Goal: Information Seeking & Learning: Learn about a topic

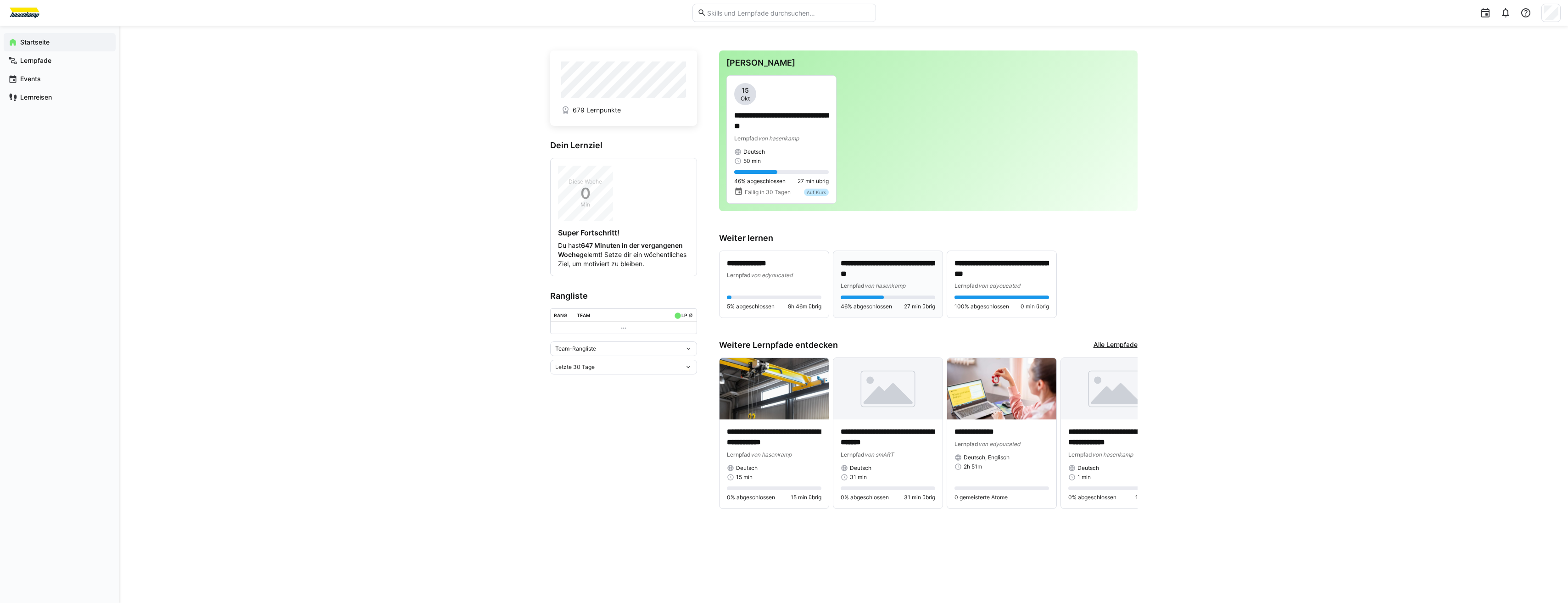
click at [882, 281] on div "Lernpfad von hasenkamp" at bounding box center [888, 285] width 95 height 9
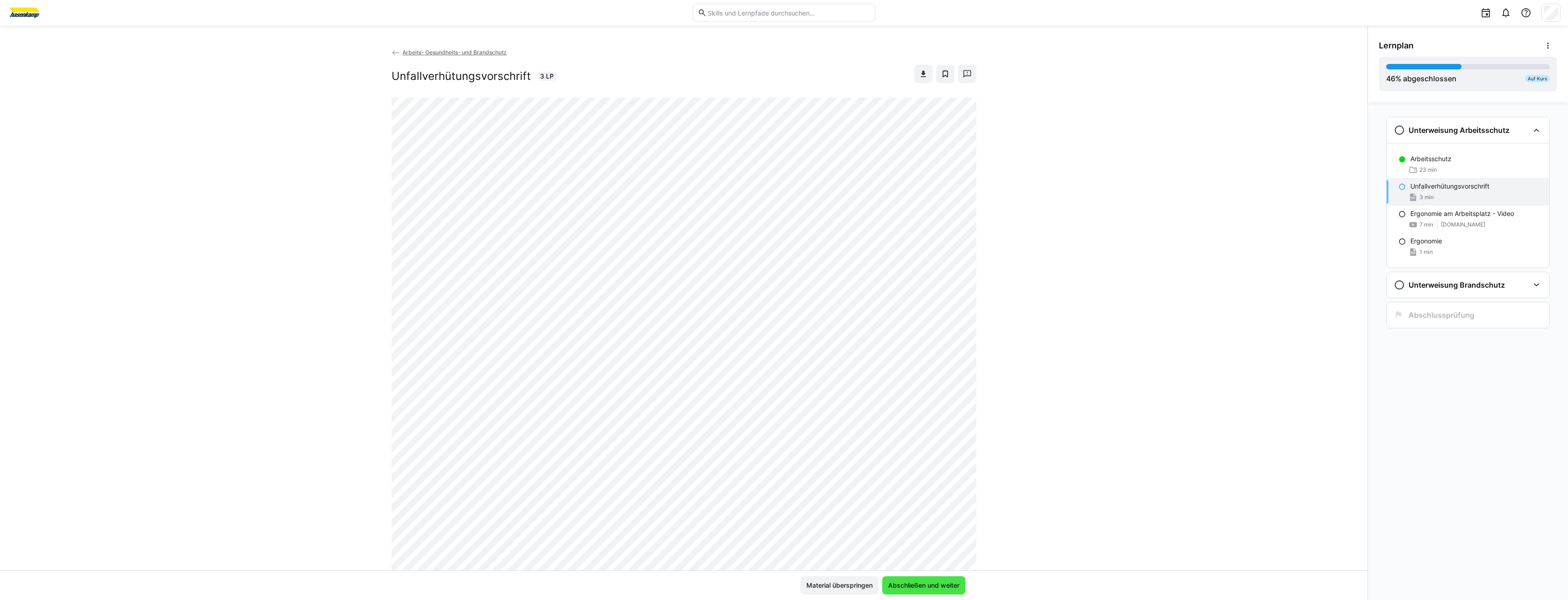
click at [932, 585] on span "Abschließen und weiter" at bounding box center [924, 585] width 74 height 9
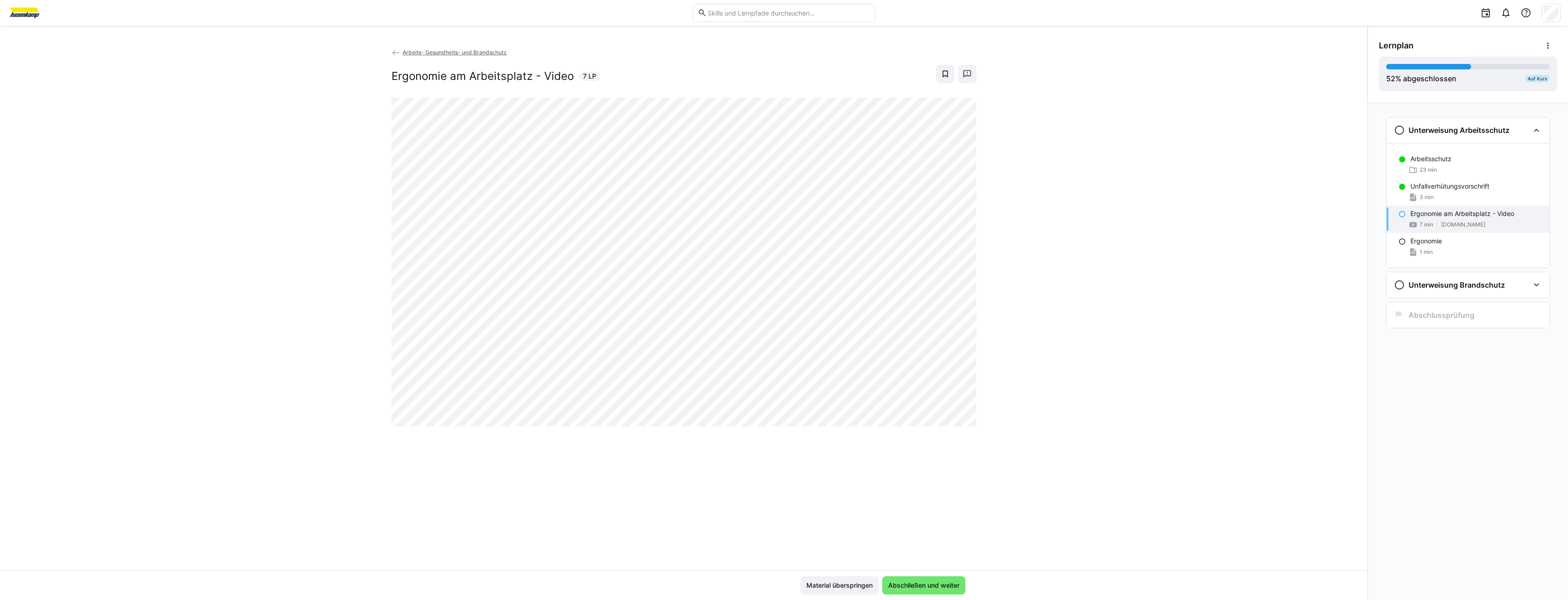
click at [914, 574] on div "Material überspringen Abschließen und weiter" at bounding box center [684, 585] width 1367 height 30
click at [921, 593] on span "Abschließen und weiter" at bounding box center [923, 585] width 83 height 18
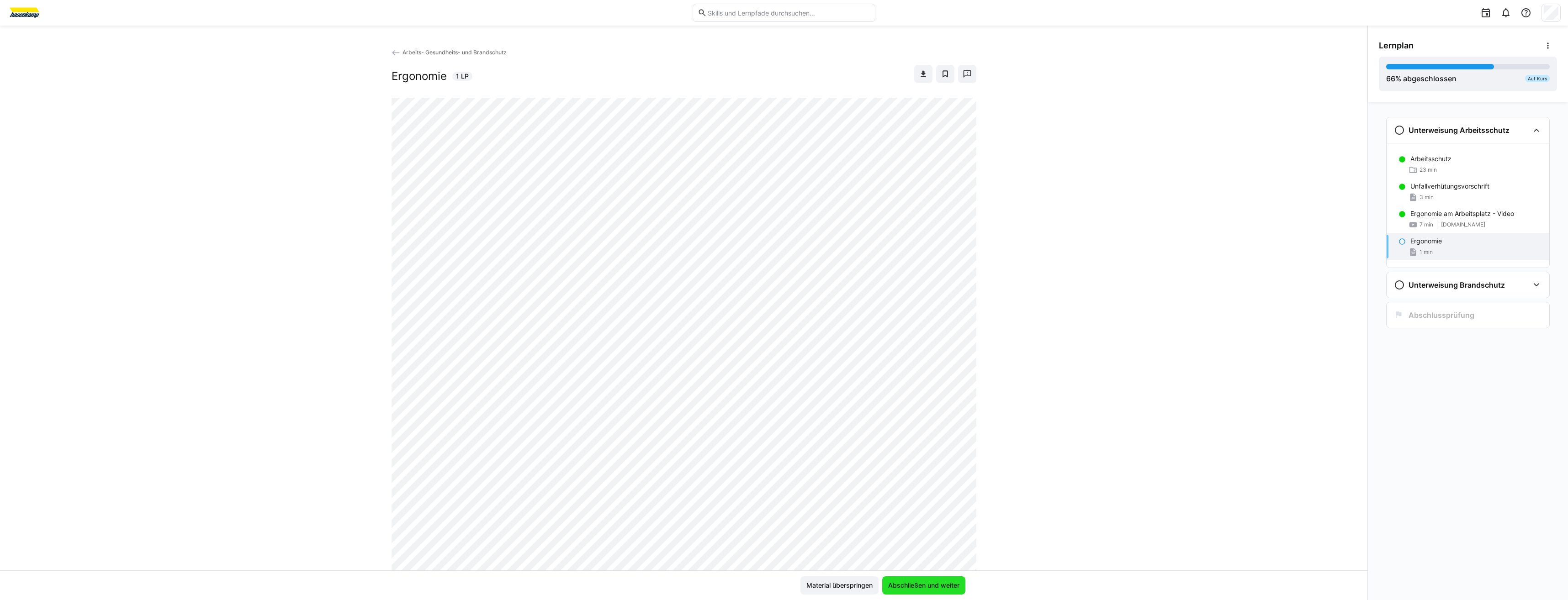
click at [945, 584] on span "Abschließen und weiter" at bounding box center [924, 585] width 74 height 9
click at [929, 589] on span "Abschließen und weiter" at bounding box center [924, 585] width 74 height 9
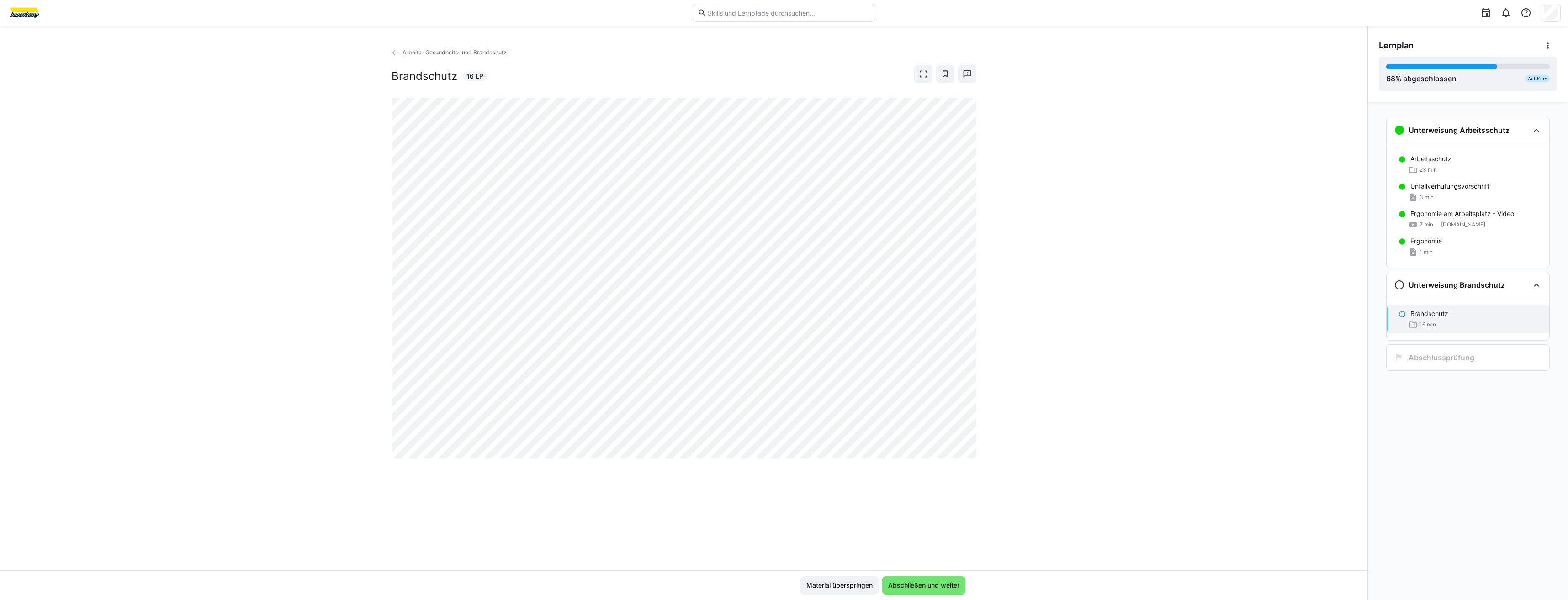
drag, startPoint x: 934, startPoint y: 543, endPoint x: 939, endPoint y: 546, distance: 5.8
click at [937, 546] on div "Arbeits- Gesundheits- und Brandschutz Brandschutz 16 LP" at bounding box center [684, 309] width 1367 height 523
click at [931, 581] on span "Abschließen und weiter" at bounding box center [923, 585] width 83 height 18
click at [935, 585] on span "Abschließen und weiter" at bounding box center [924, 585] width 74 height 9
click at [918, 583] on span "Abschließen und weiter" at bounding box center [924, 585] width 74 height 9
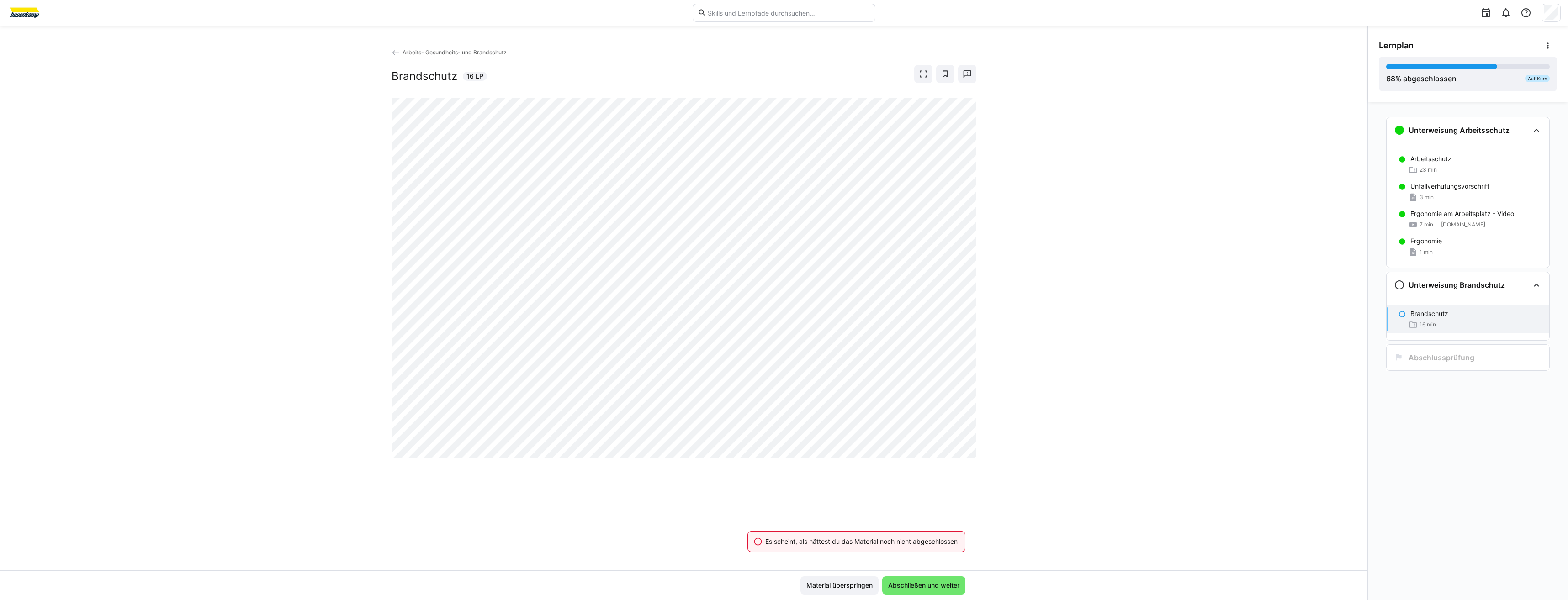
click at [920, 574] on div "Es scheint, als hättest du das Material noch nicht abgeschlossen Material übers…" at bounding box center [684, 585] width 1367 height 30
click at [906, 582] on span "Abschließen und weiter" at bounding box center [924, 585] width 74 height 9
click at [820, 587] on span "Material überspringen" at bounding box center [839, 585] width 69 height 9
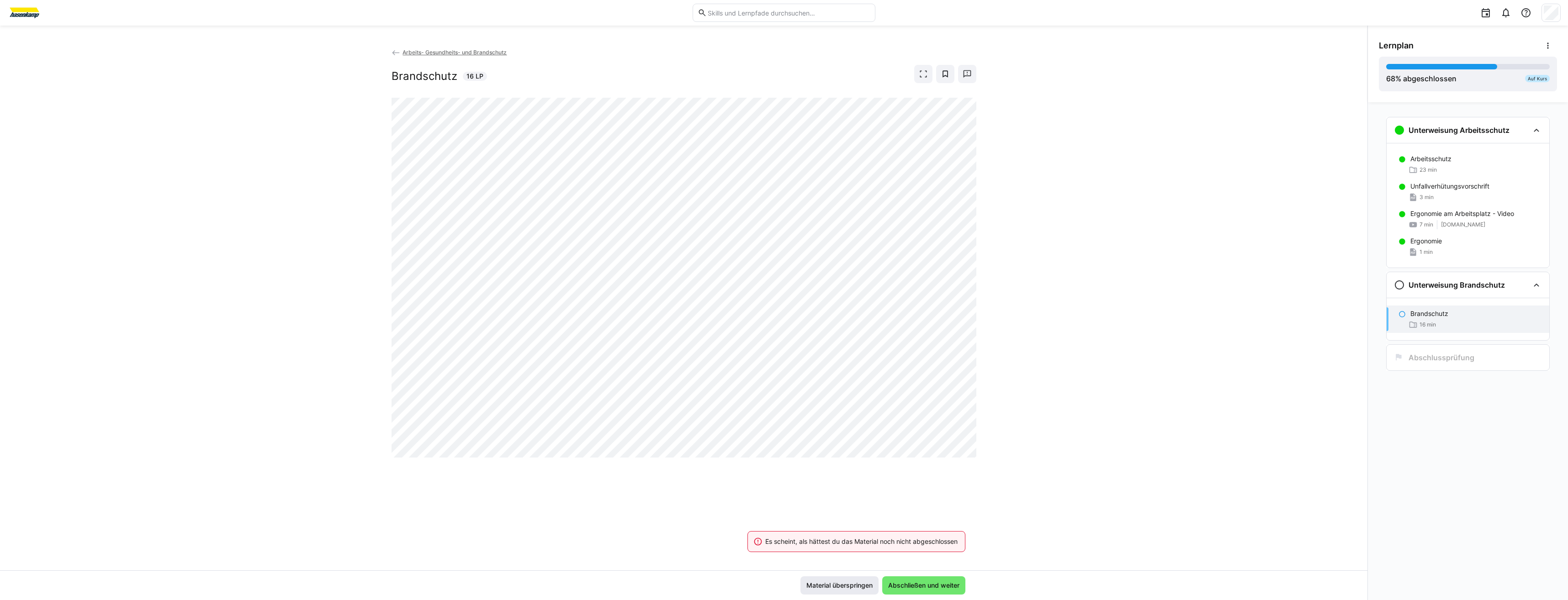
click at [831, 584] on span "Material überspringen" at bounding box center [839, 585] width 69 height 9
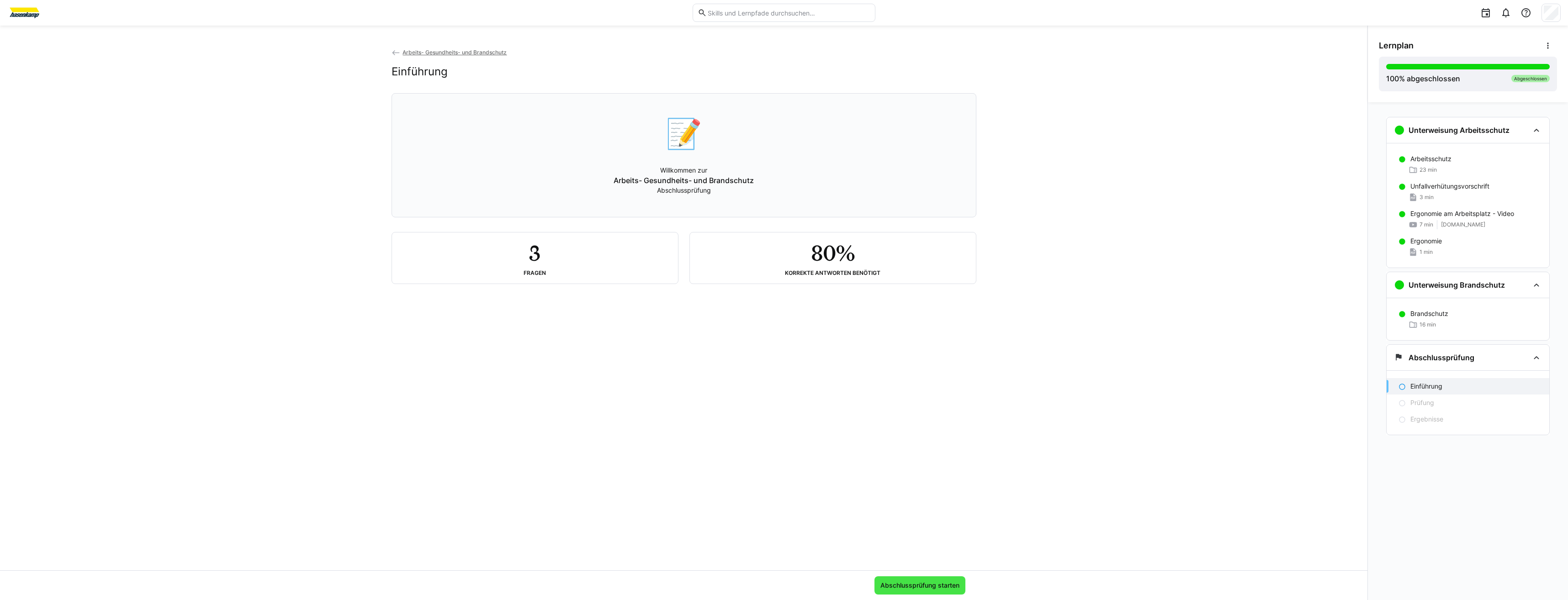
click at [911, 579] on span "Abschlussprüfung starten" at bounding box center [920, 585] width 91 height 18
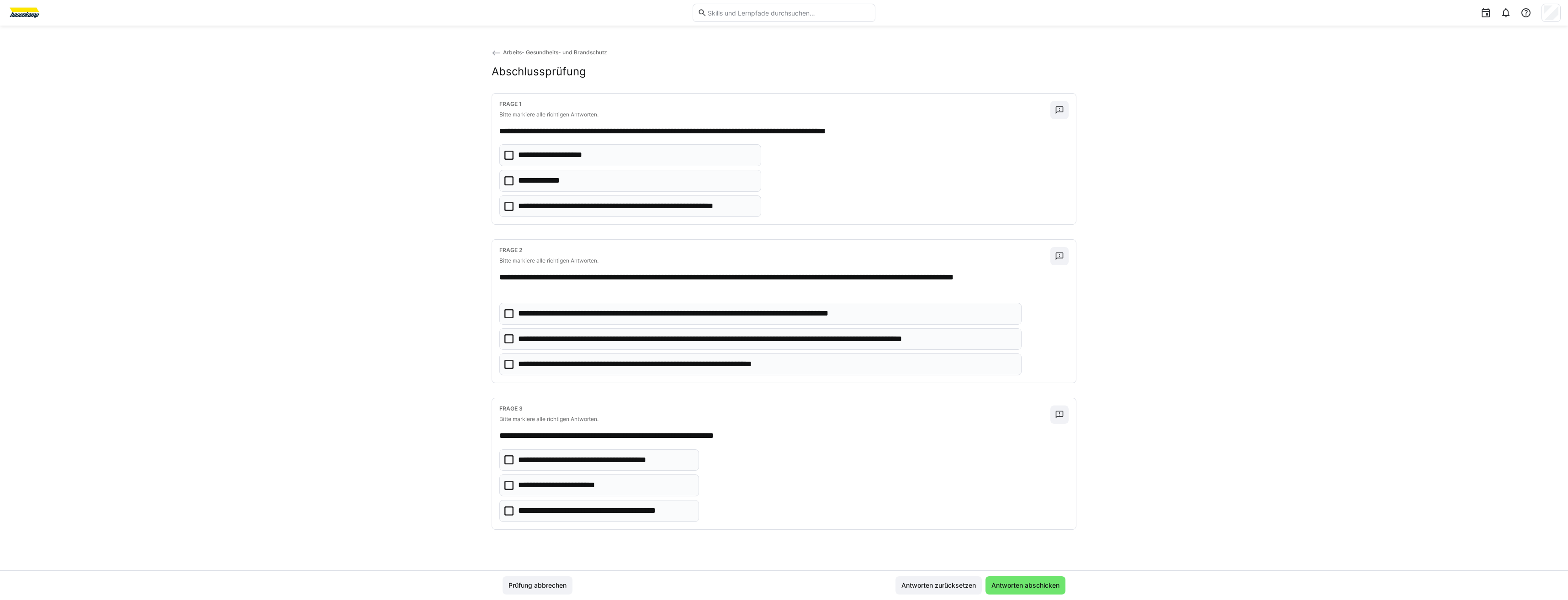
click at [509, 179] on icon at bounding box center [509, 181] width 9 height 9
click at [512, 361] on icon at bounding box center [509, 364] width 9 height 9
click at [521, 515] on p "**********" at bounding box center [605, 511] width 174 height 12
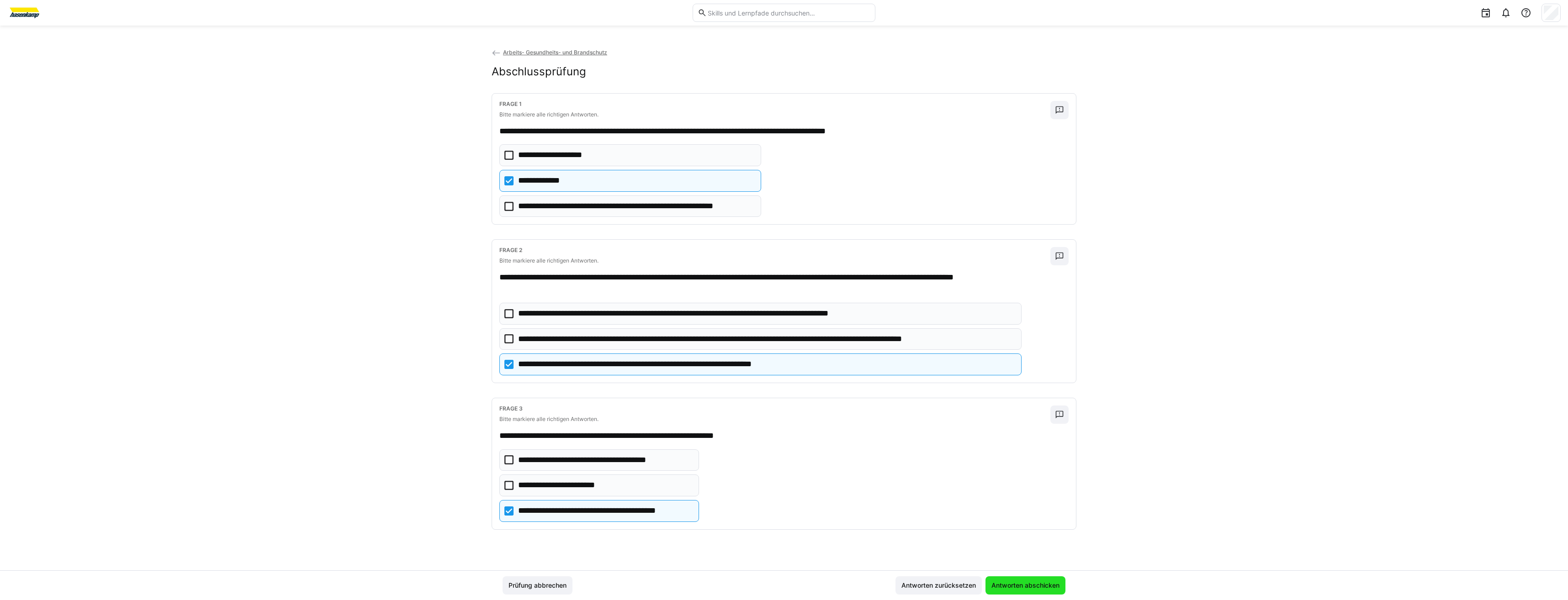
click at [1004, 583] on span "Antworten abschicken" at bounding box center [1026, 585] width 71 height 9
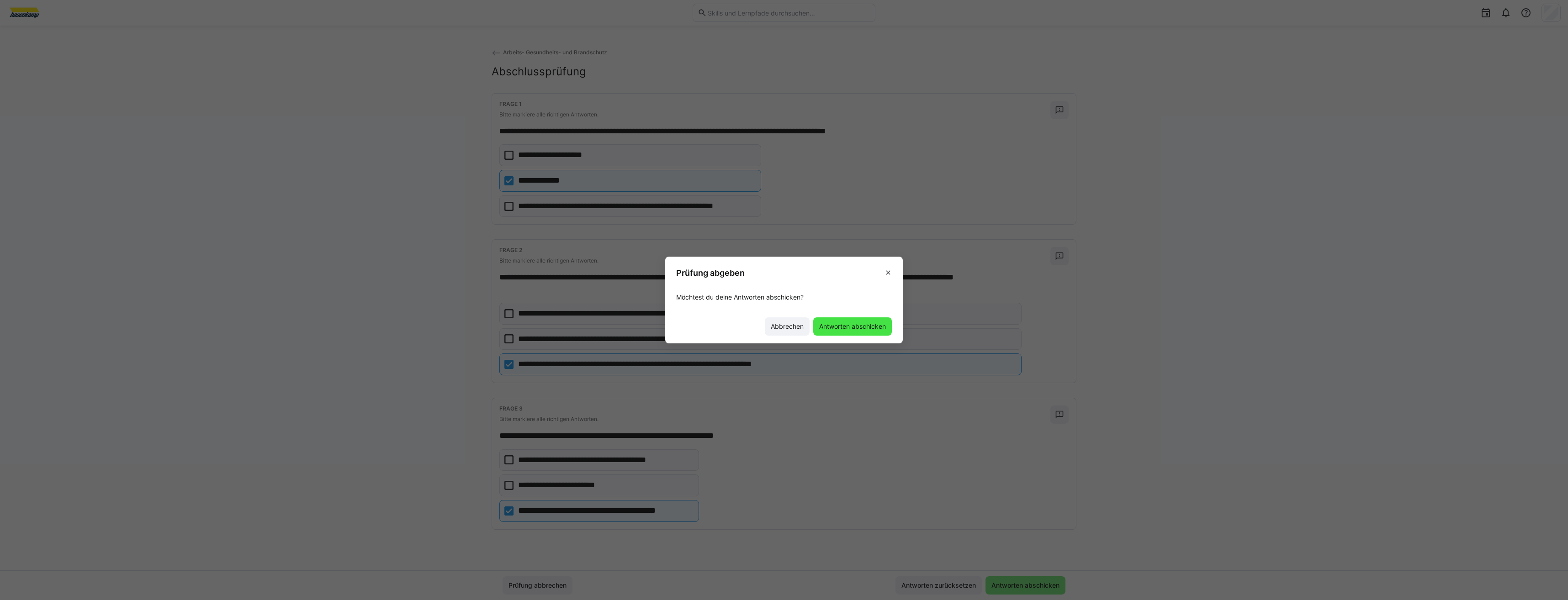
click at [838, 323] on span "Antworten abschicken" at bounding box center [853, 326] width 69 height 9
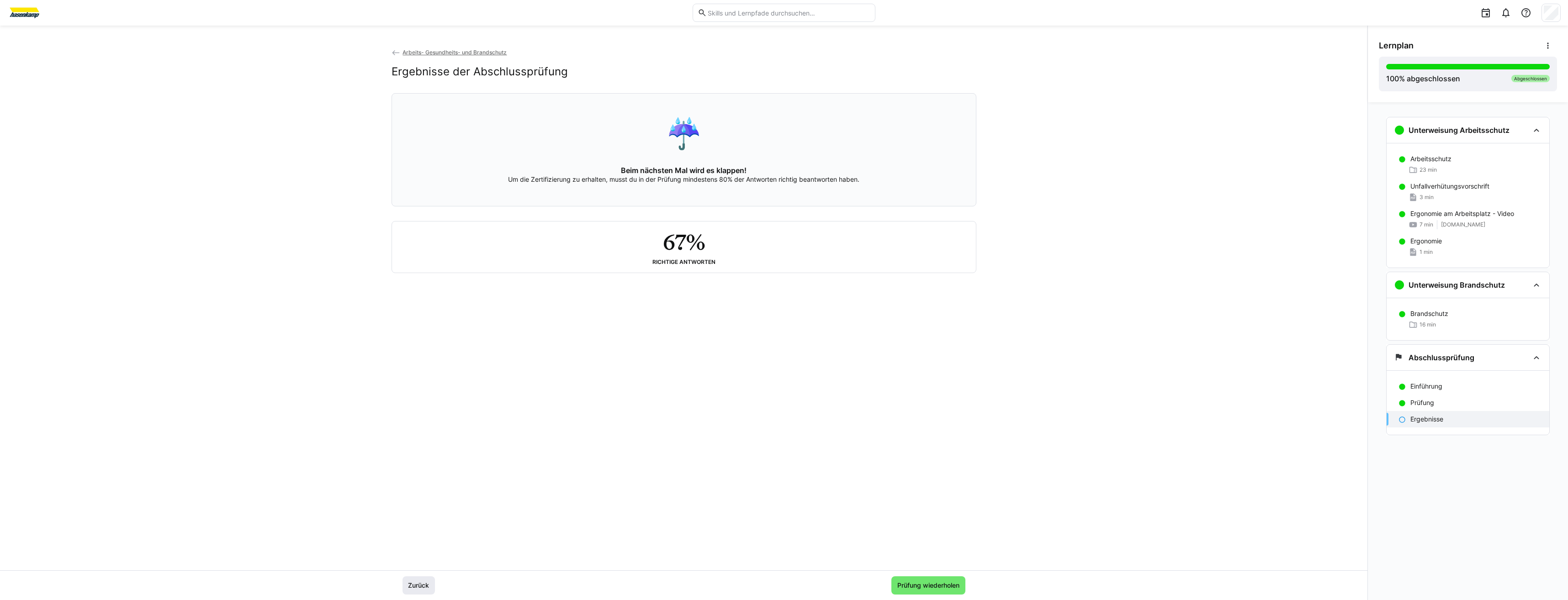
click at [427, 587] on span "Zurück" at bounding box center [418, 585] width 24 height 9
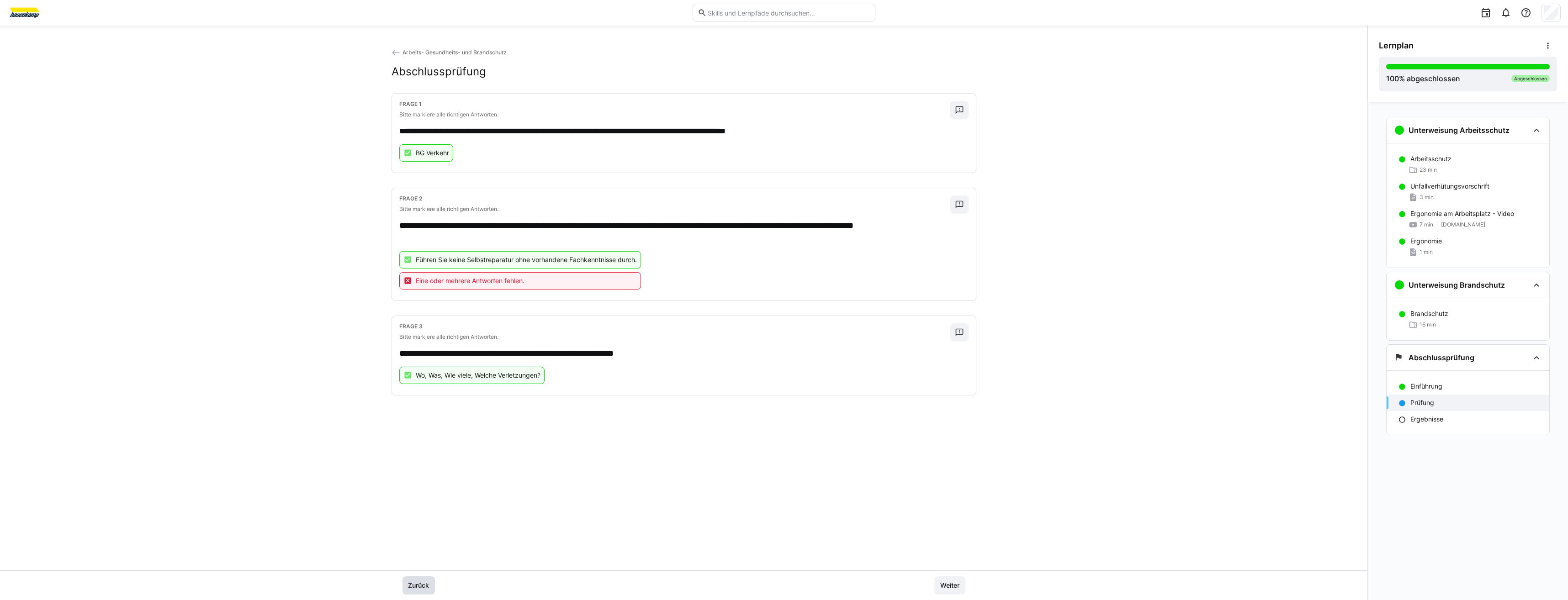
click at [427, 587] on span "Zurück" at bounding box center [418, 585] width 24 height 9
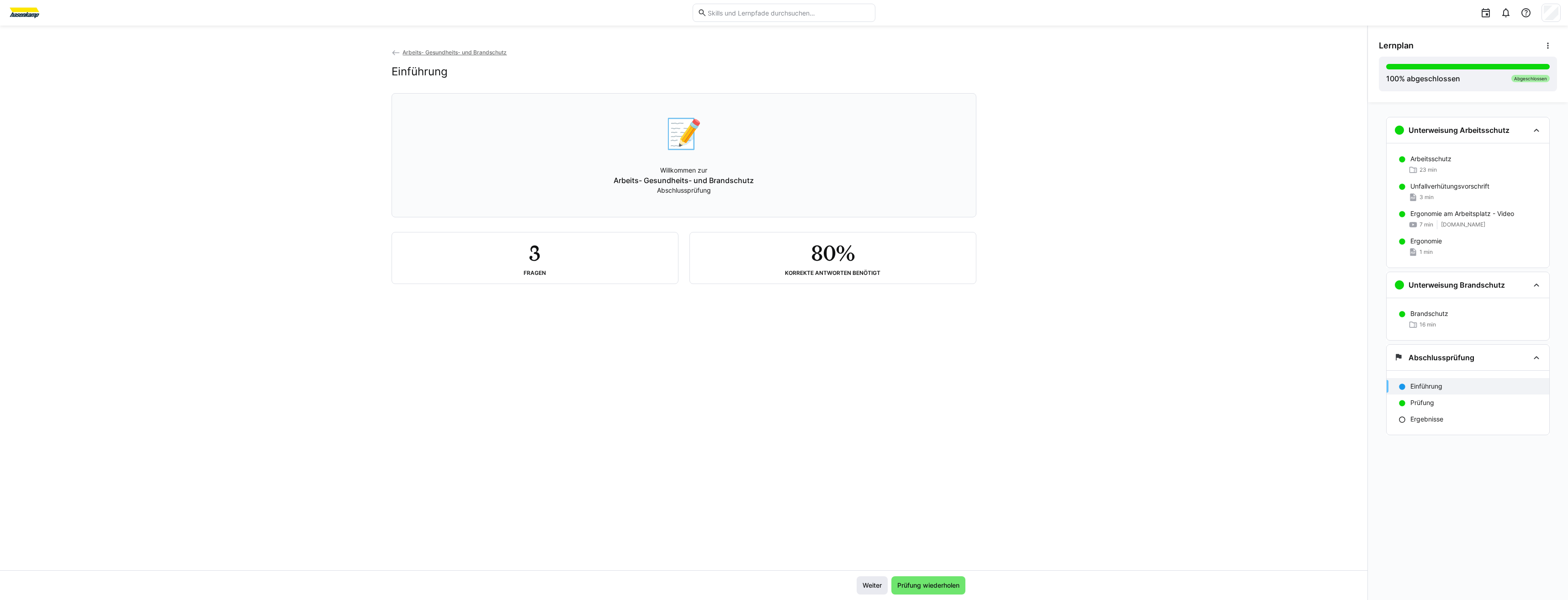
click at [867, 585] on span "Weiter" at bounding box center [872, 585] width 22 height 9
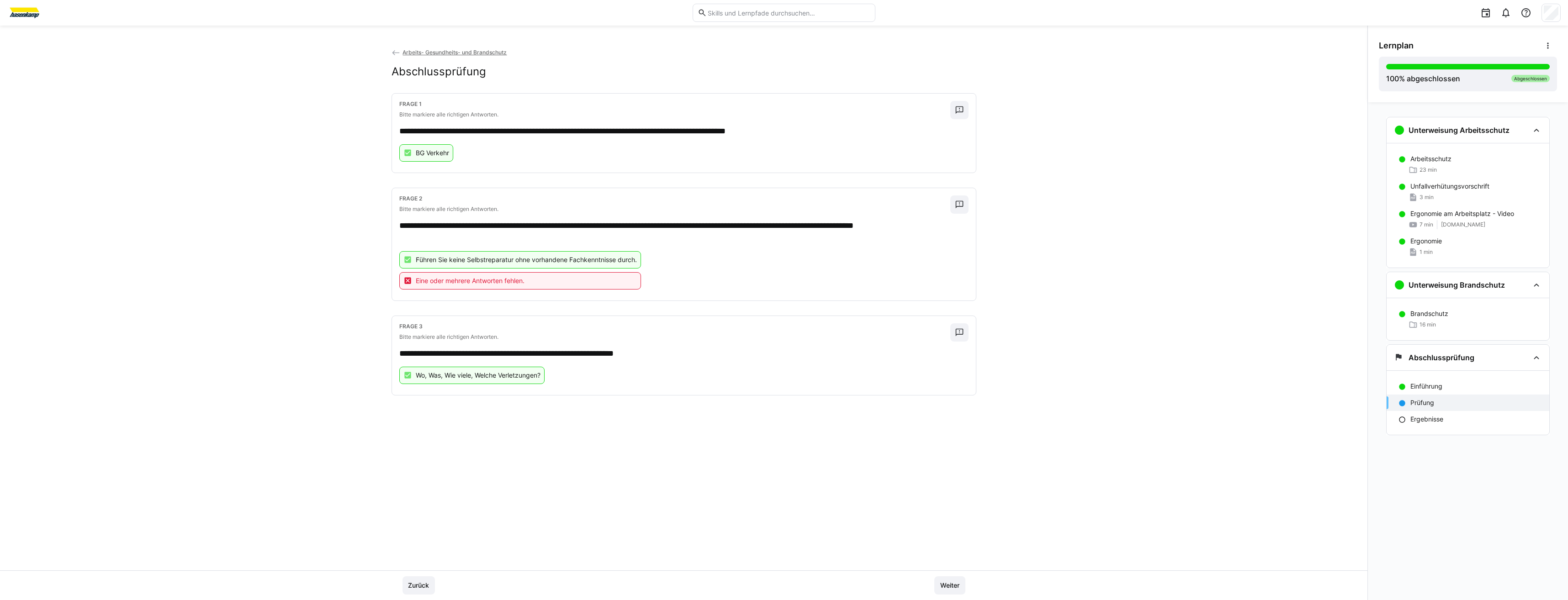
click at [923, 581] on div "Zurück Weiter" at bounding box center [684, 585] width 563 height 18
click at [967, 585] on div "Zurück Weiter" at bounding box center [684, 585] width 585 height 18
click at [961, 578] on span "Weiter" at bounding box center [950, 585] width 31 height 18
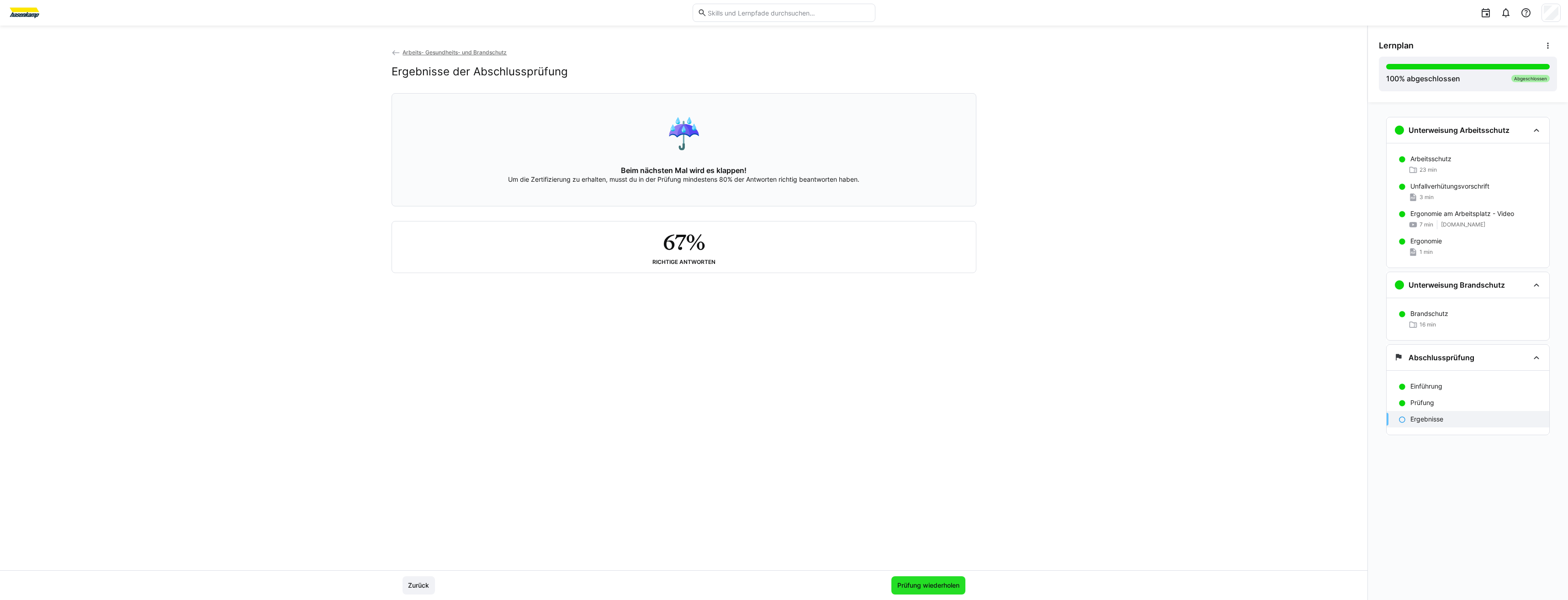
click at [948, 590] on span "Prüfung wiederholen" at bounding box center [928, 585] width 65 height 9
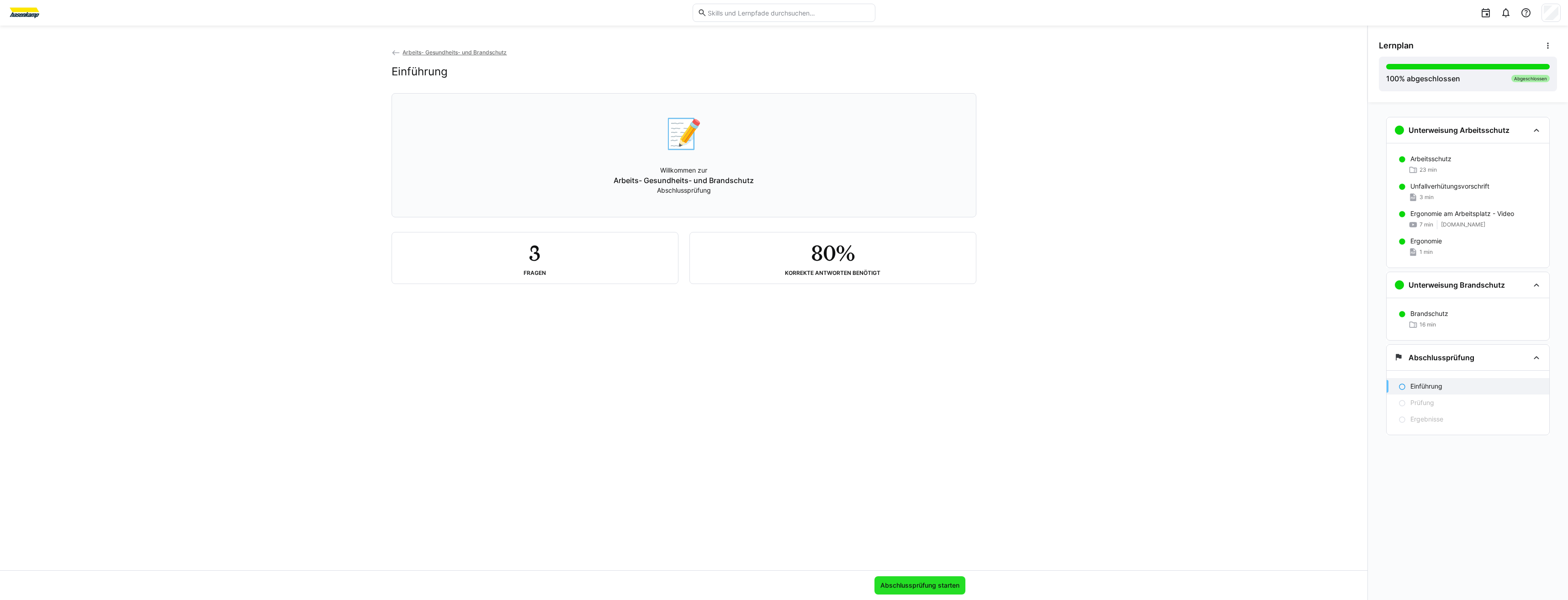
click at [948, 590] on span "Abschlussprüfung starten" at bounding box center [920, 585] width 82 height 9
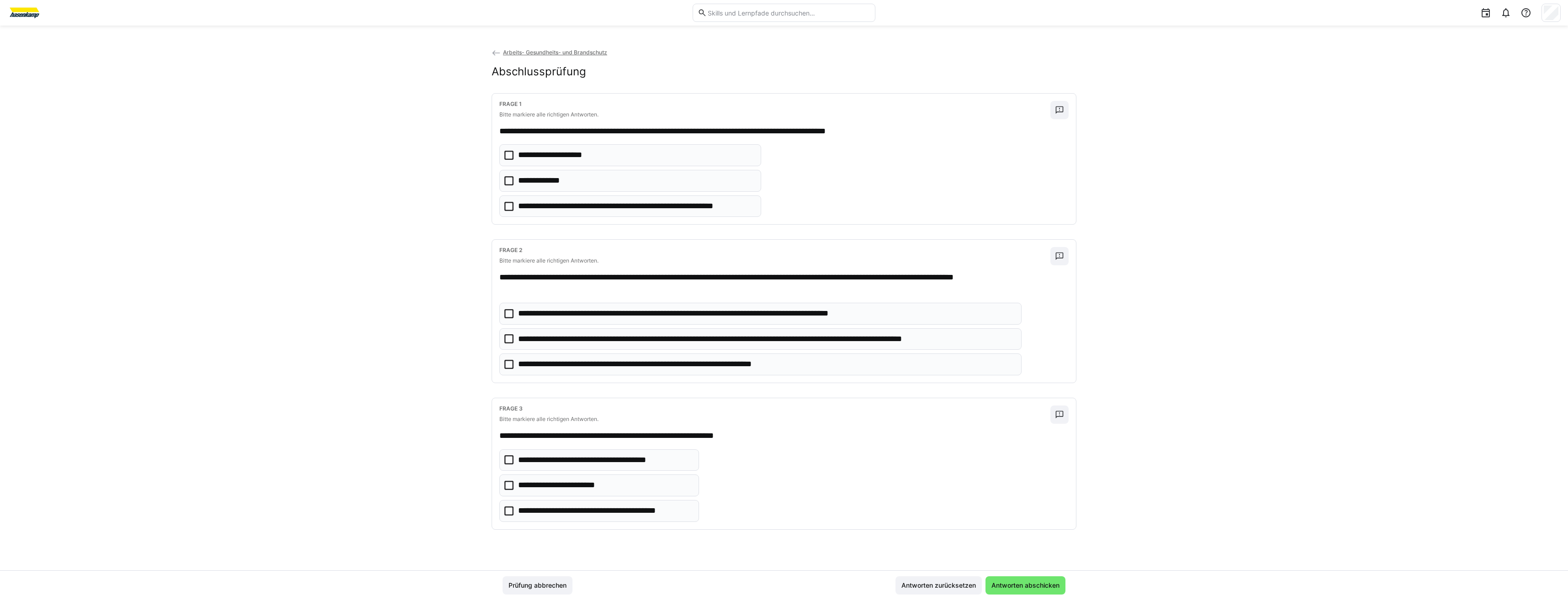
click at [510, 178] on icon at bounding box center [509, 181] width 9 height 9
click at [519, 341] on p "**********" at bounding box center [766, 340] width 497 height 12
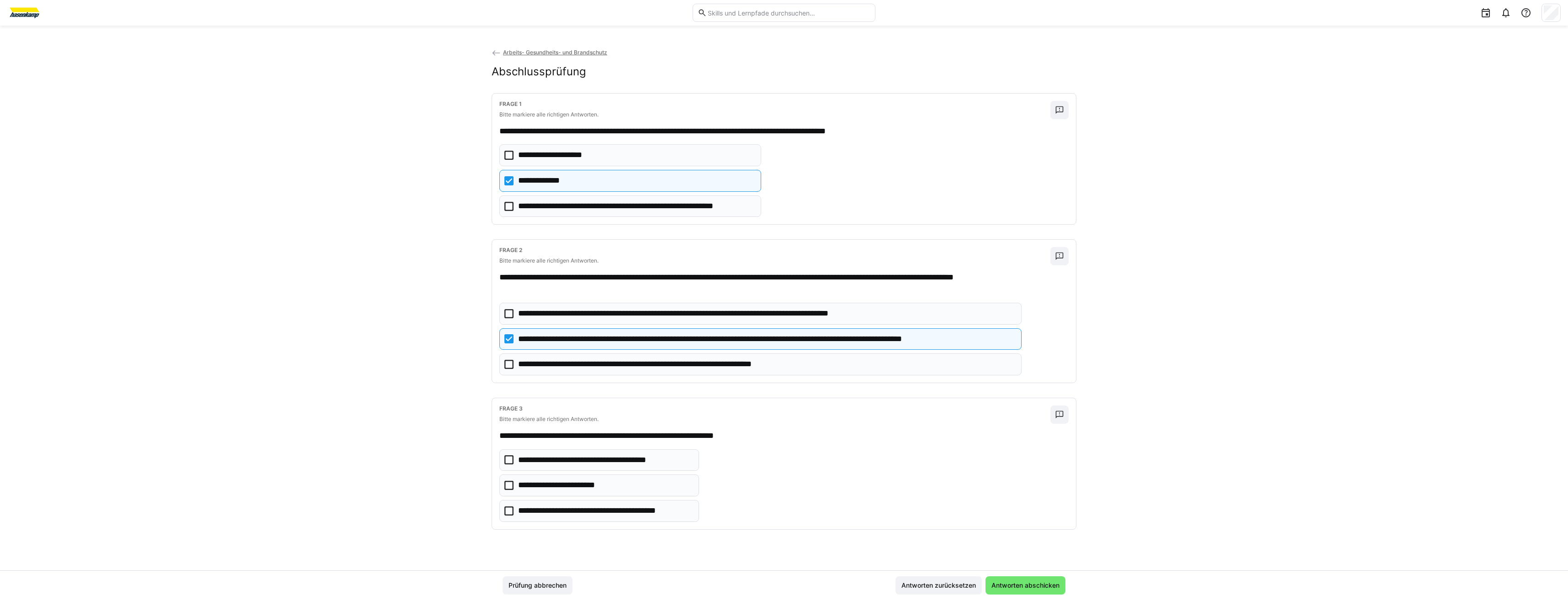
click at [514, 366] on eds-checkbox "**********" at bounding box center [760, 365] width 522 height 22
click at [511, 508] on eds-checkbox "**********" at bounding box center [599, 511] width 200 height 22
click at [1007, 581] on span "Antworten abschicken" at bounding box center [1026, 585] width 71 height 9
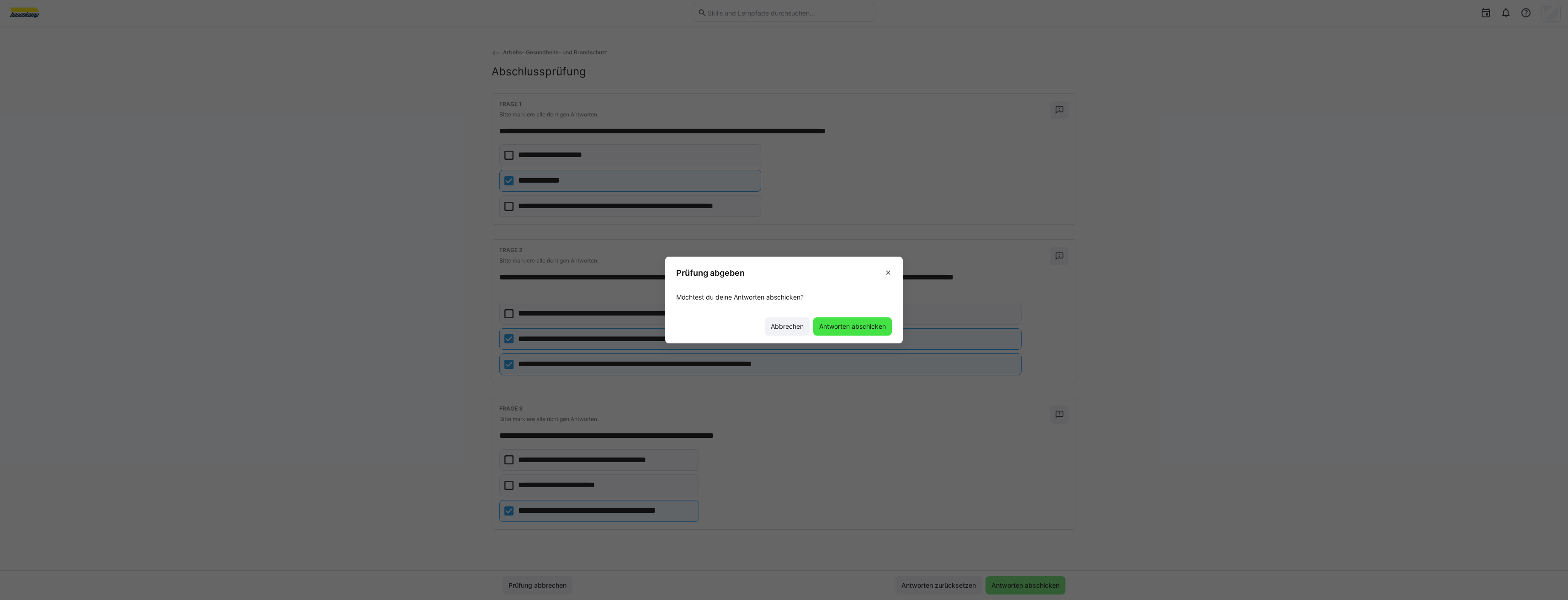
click at [838, 331] on span "Antworten abschicken" at bounding box center [852, 327] width 79 height 18
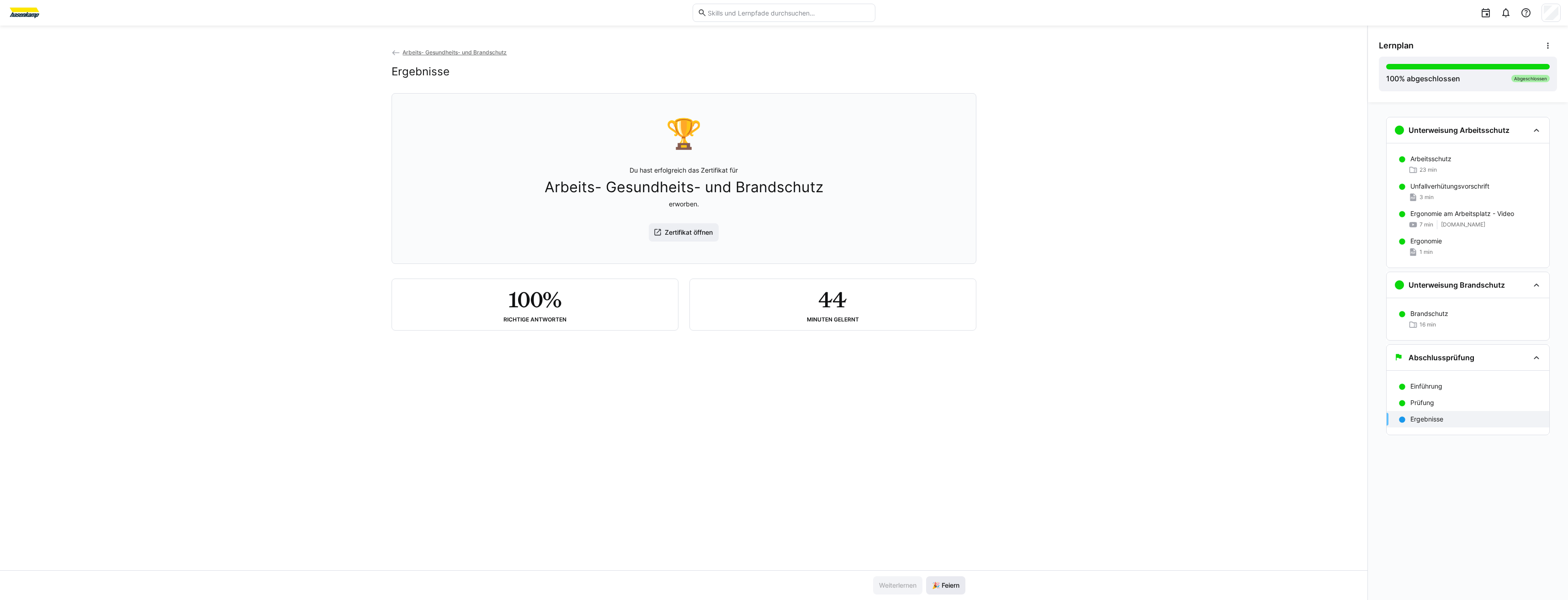
click at [931, 584] on span "🎉 Feiern" at bounding box center [946, 585] width 30 height 9
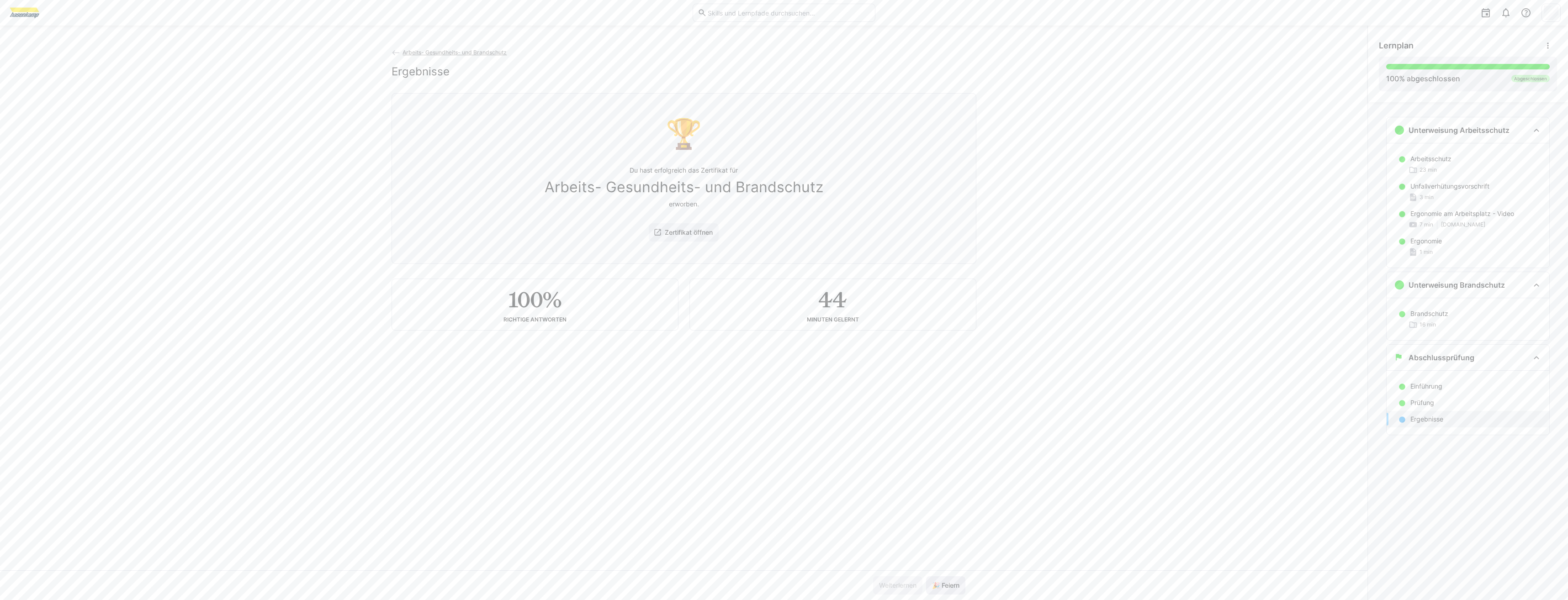
click at [931, 584] on span "🎉 Feiern" at bounding box center [946, 585] width 30 height 9
click at [931, 584] on span "🎉 Feiern" at bounding box center [946, 585] width 30 height 9
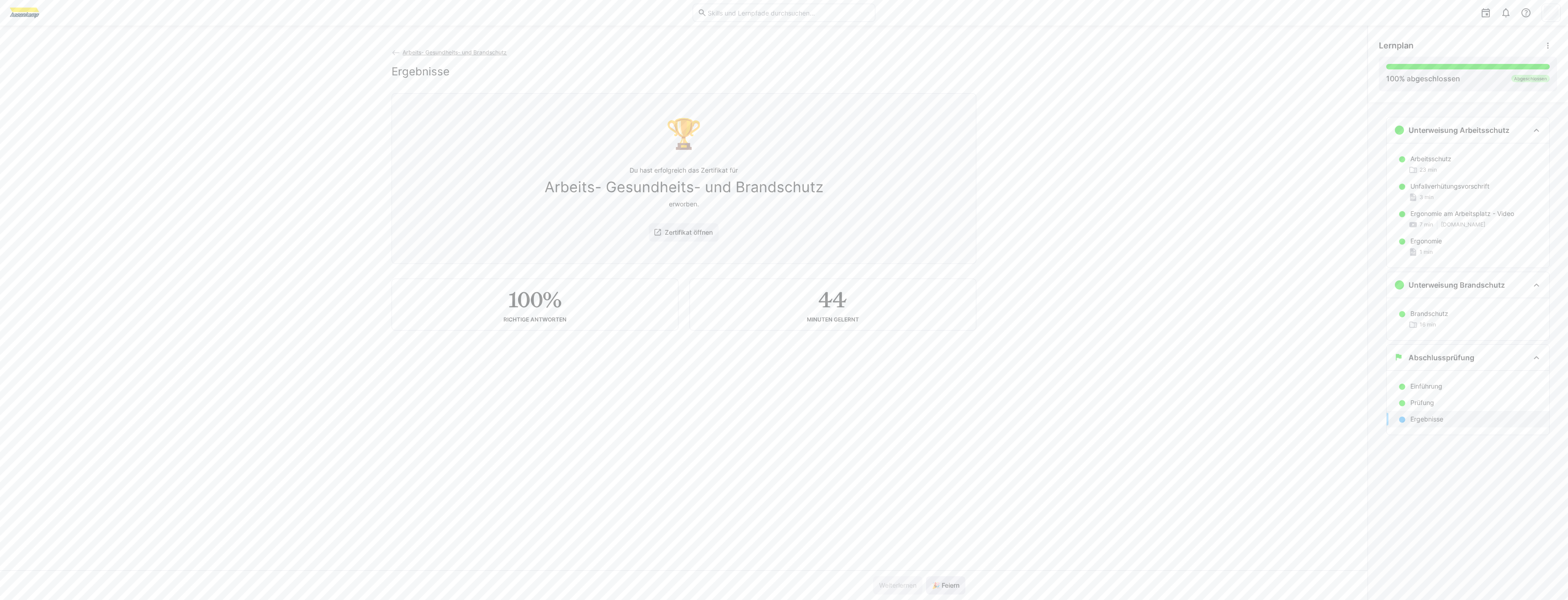
click at [931, 584] on span "🎉 Feiern" at bounding box center [946, 585] width 30 height 9
click at [931, 584] on span "🎉 Feiern" at bounding box center [946, 585] width 30 height 9
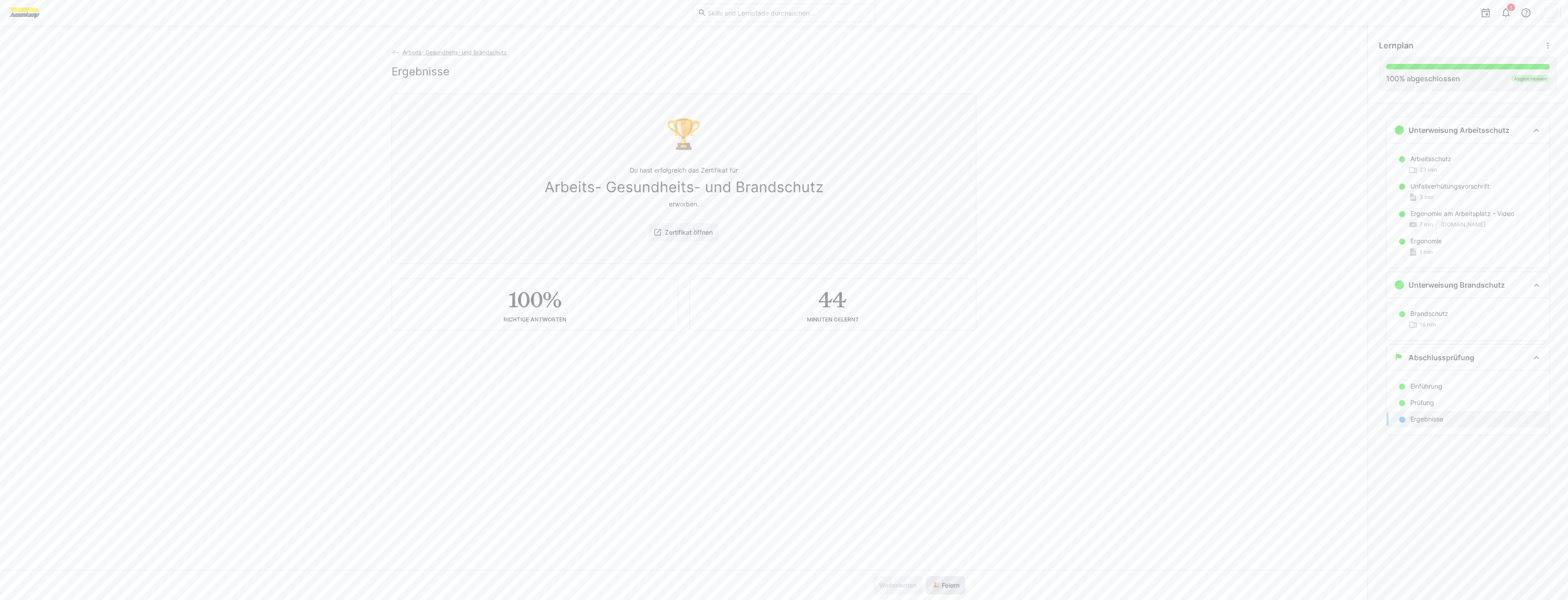
click at [931, 584] on span "🎉 Feiern" at bounding box center [946, 585] width 30 height 9
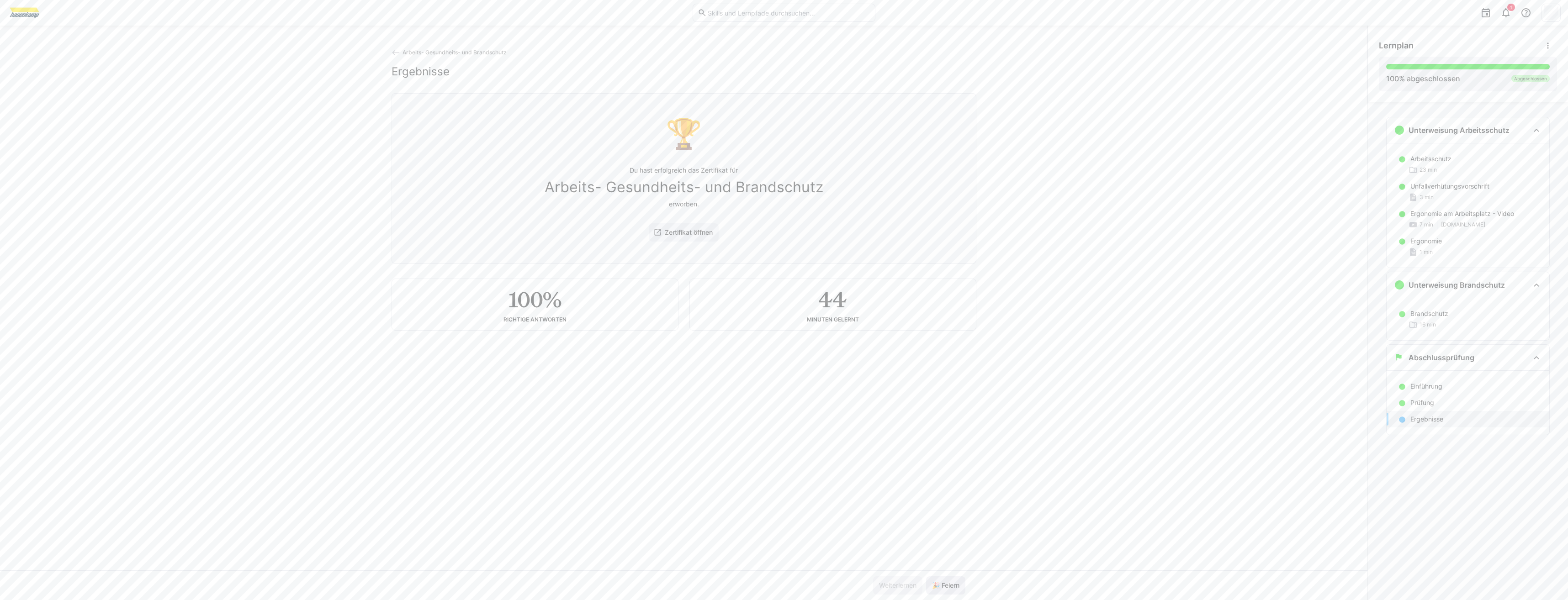
click at [931, 584] on span "🎉 Feiern" at bounding box center [946, 585] width 30 height 9
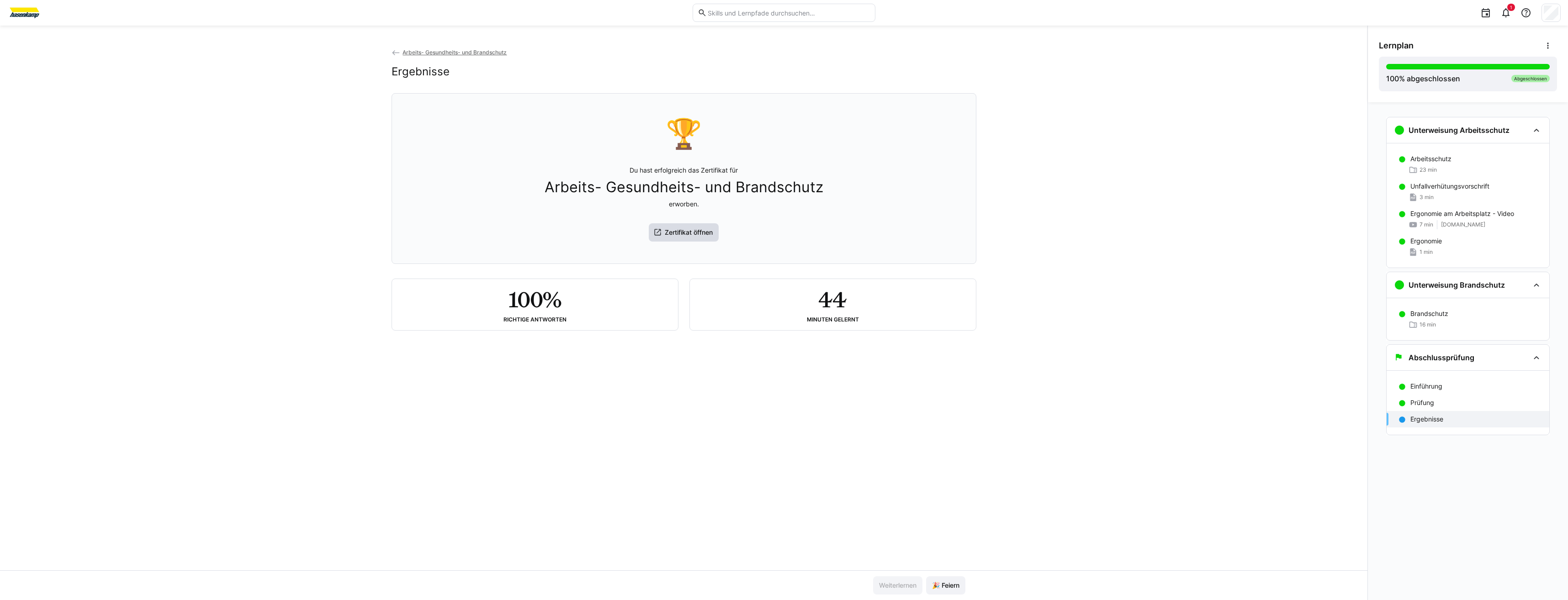
click at [671, 232] on span "Zertifikat öffnen" at bounding box center [688, 232] width 51 height 9
click at [27, 10] on img at bounding box center [24, 13] width 34 height 15
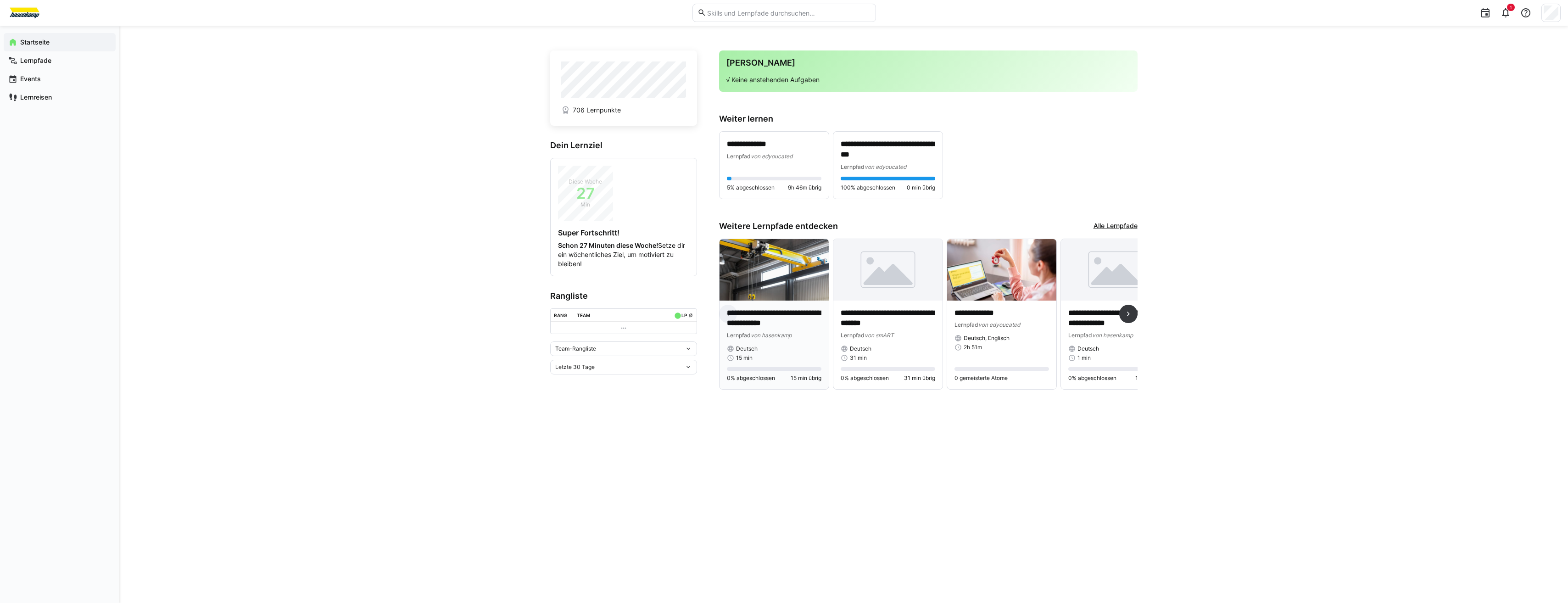
click at [763, 270] on img at bounding box center [774, 270] width 109 height 62
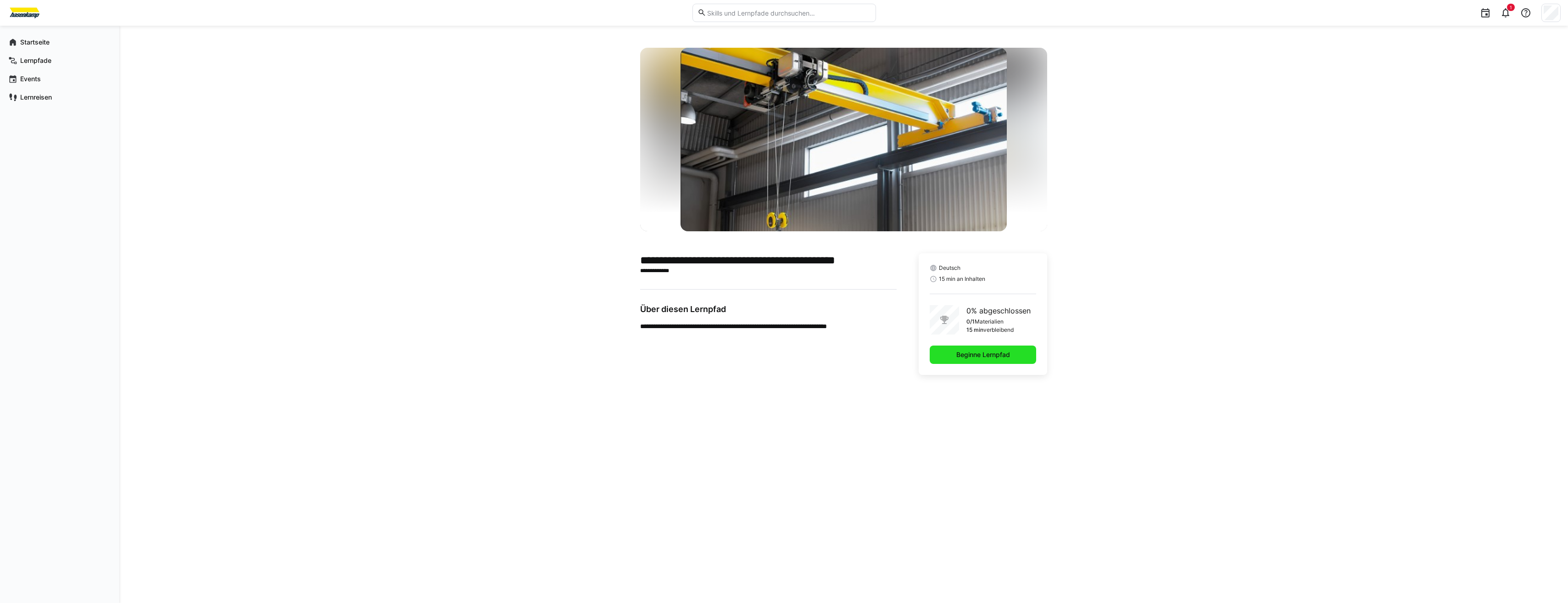
click at [981, 349] on span "Beginne Lernpfad" at bounding box center [983, 355] width 106 height 18
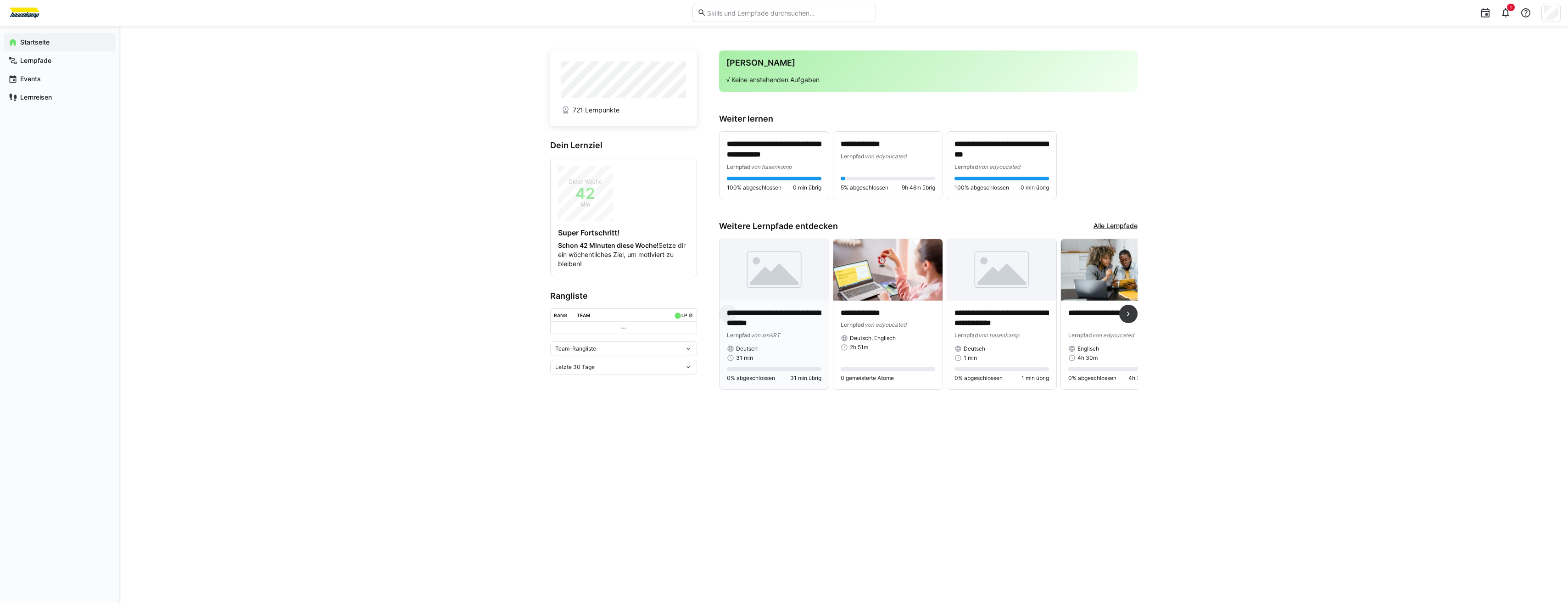
click at [746, 265] on img at bounding box center [774, 270] width 109 height 62
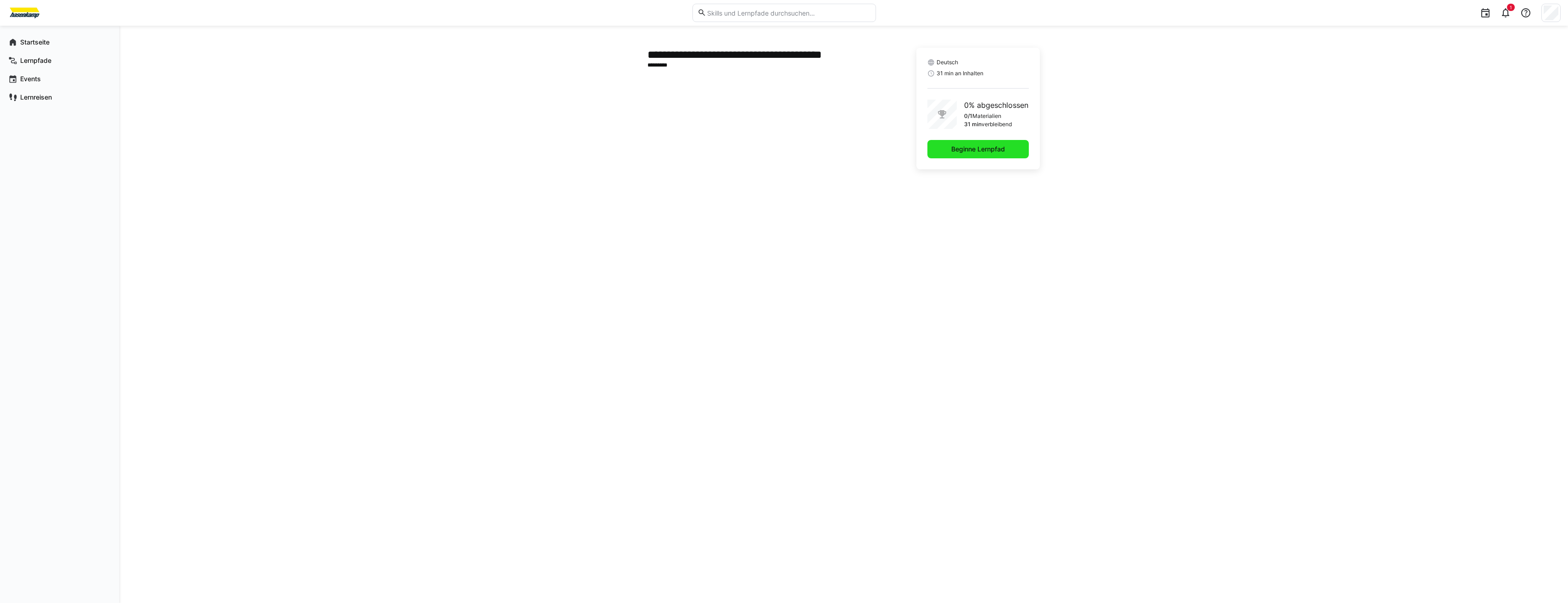
click at [968, 143] on span "Beginne Lernpfad" at bounding box center [978, 149] width 101 height 18
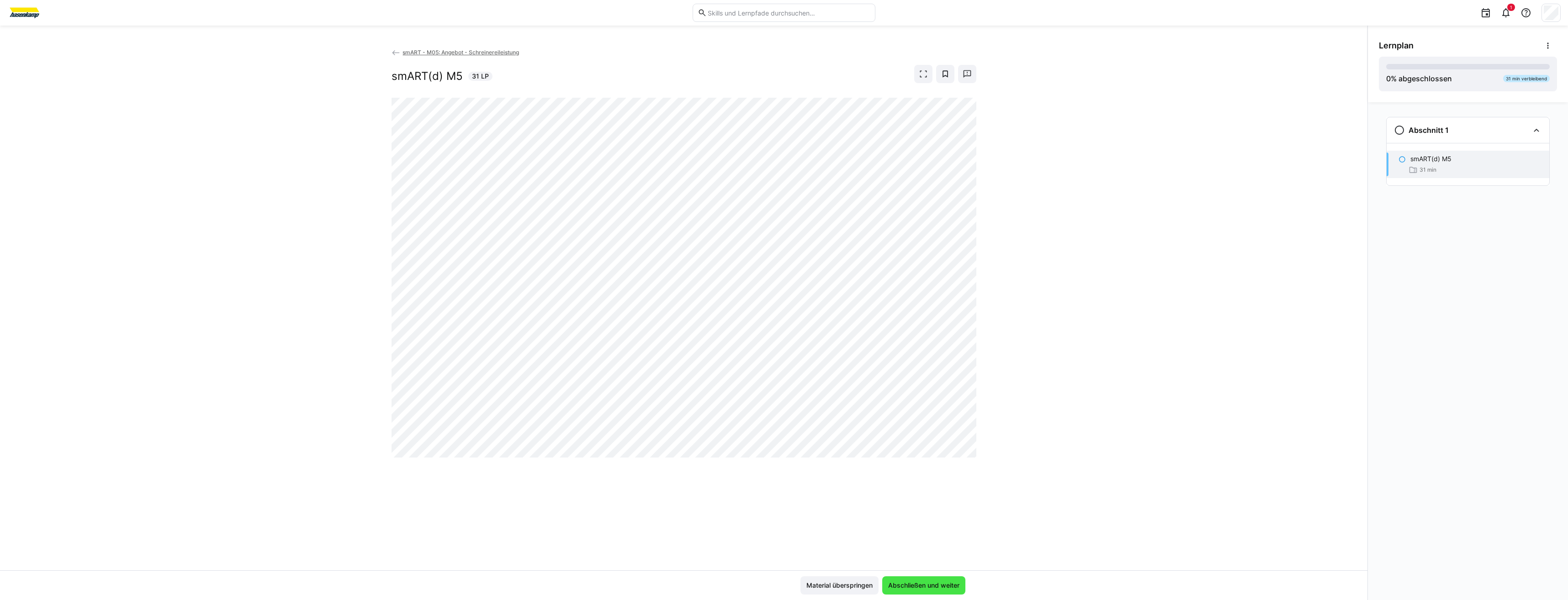
click at [948, 581] on span "Abschließen und weiter" at bounding box center [924, 585] width 74 height 9
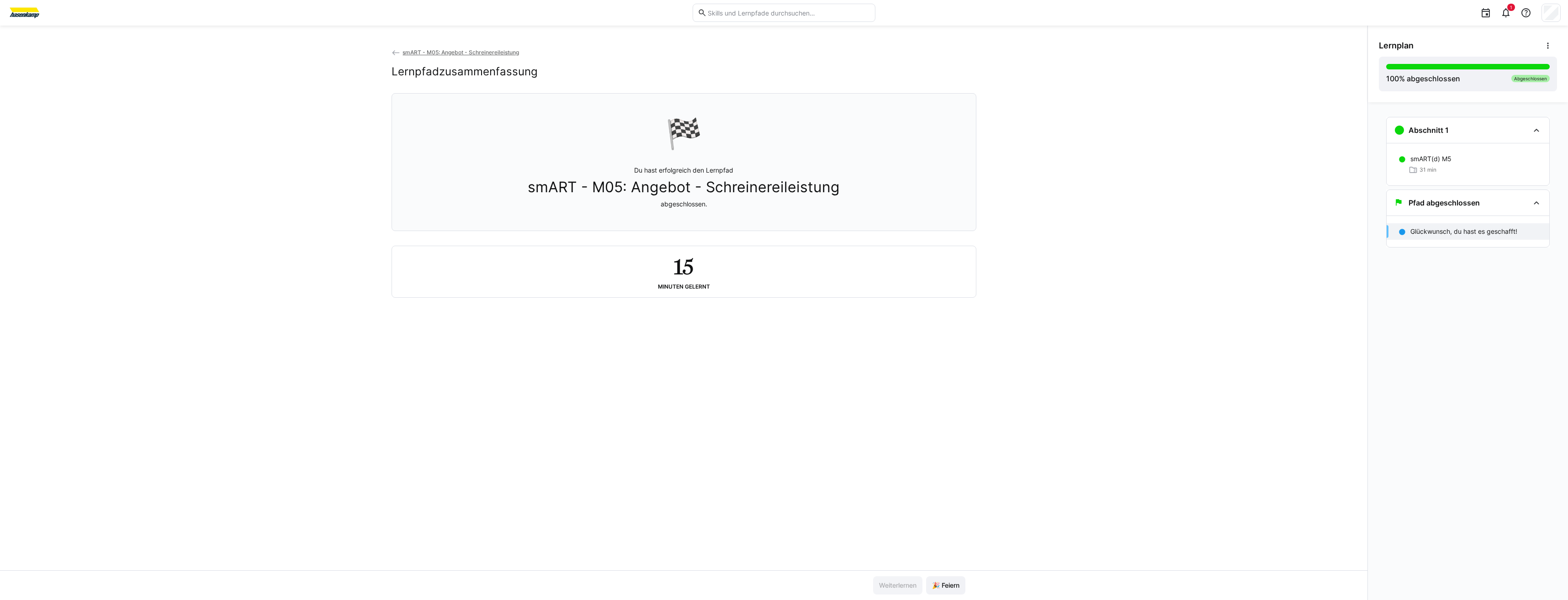
click at [36, 12] on img at bounding box center [24, 13] width 34 height 15
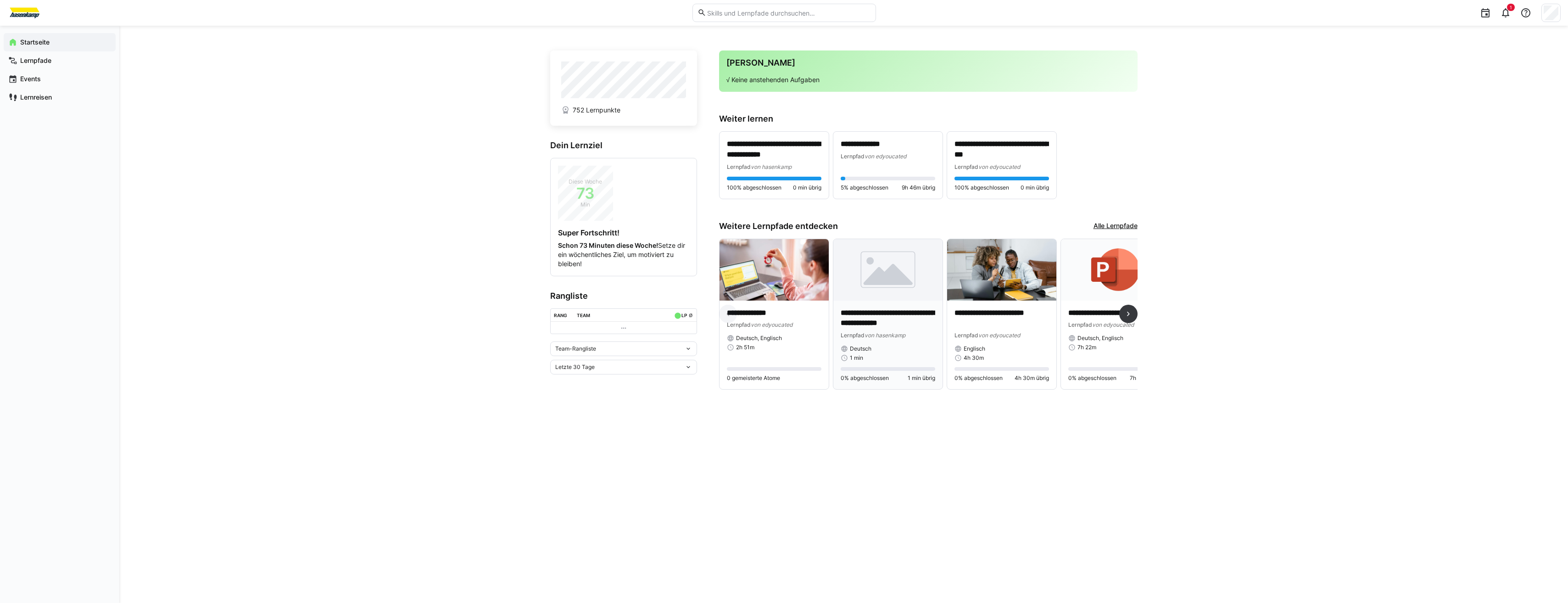
click at [891, 289] on img at bounding box center [888, 270] width 109 height 62
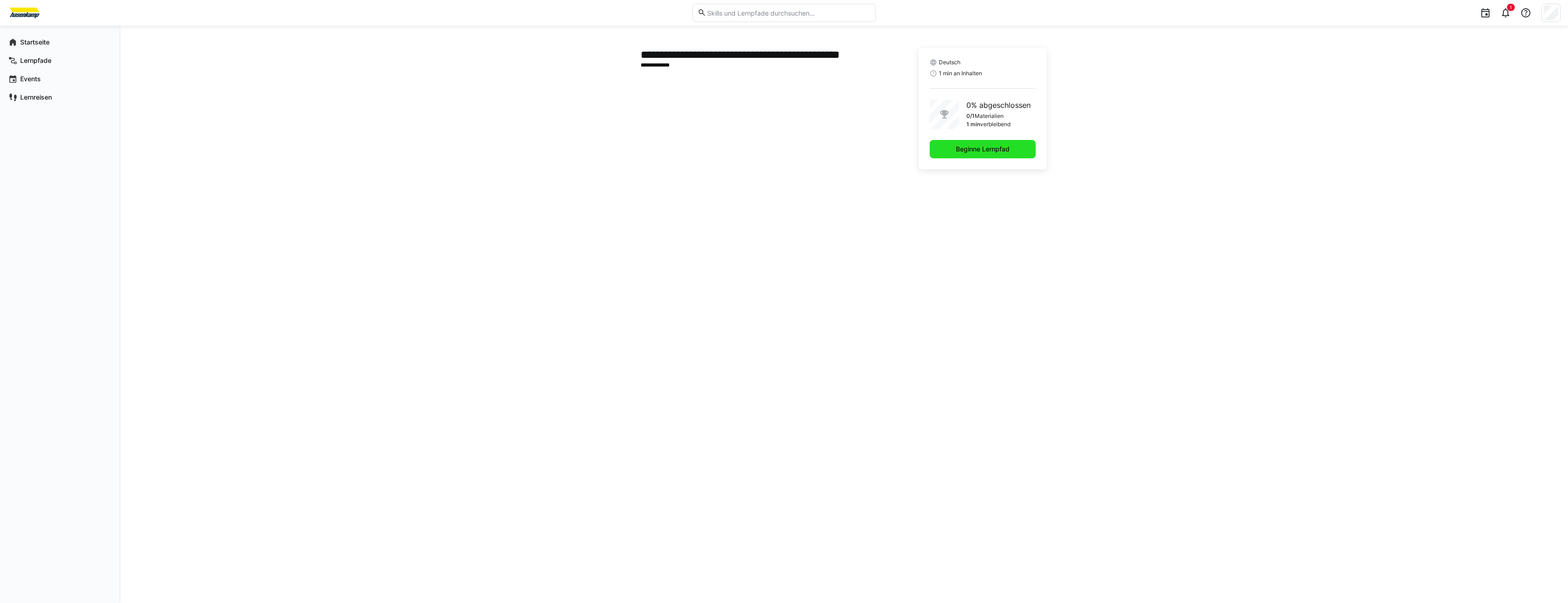
click at [952, 148] on span "Beginne Lernpfad" at bounding box center [982, 149] width 106 height 18
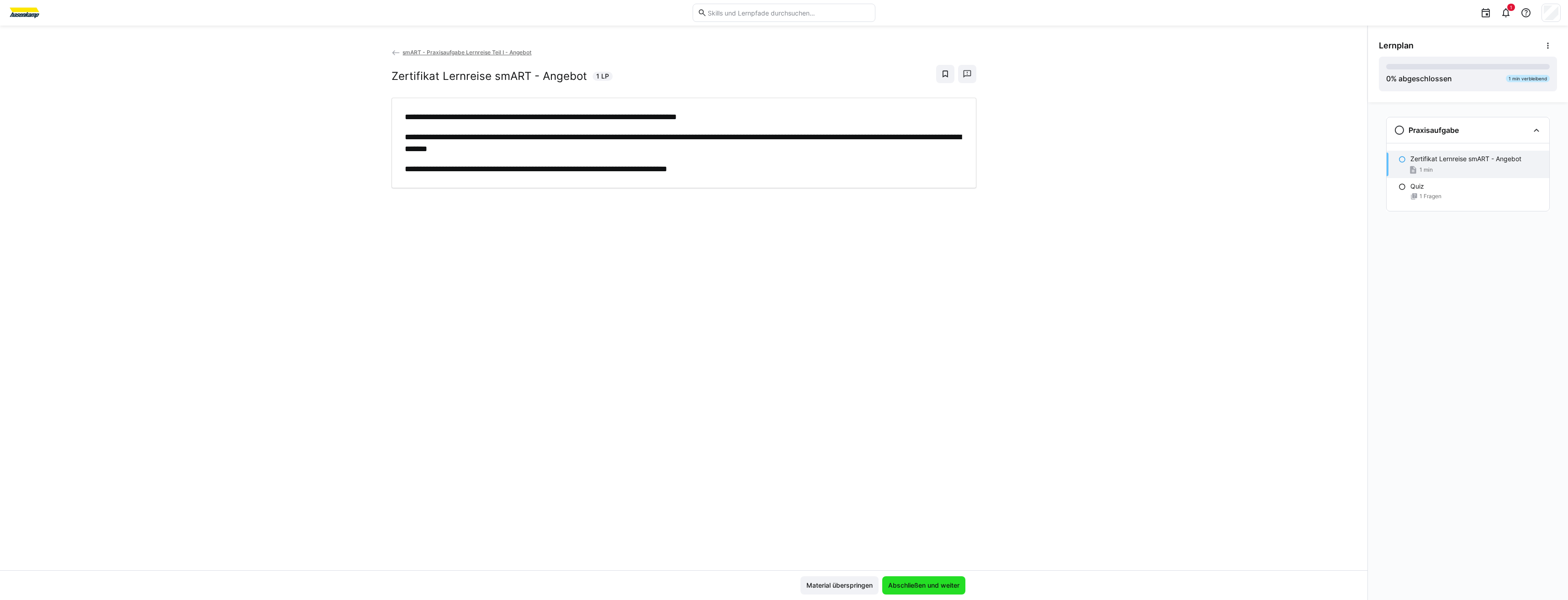
click at [926, 585] on span "Abschließen und weiter" at bounding box center [924, 585] width 74 height 9
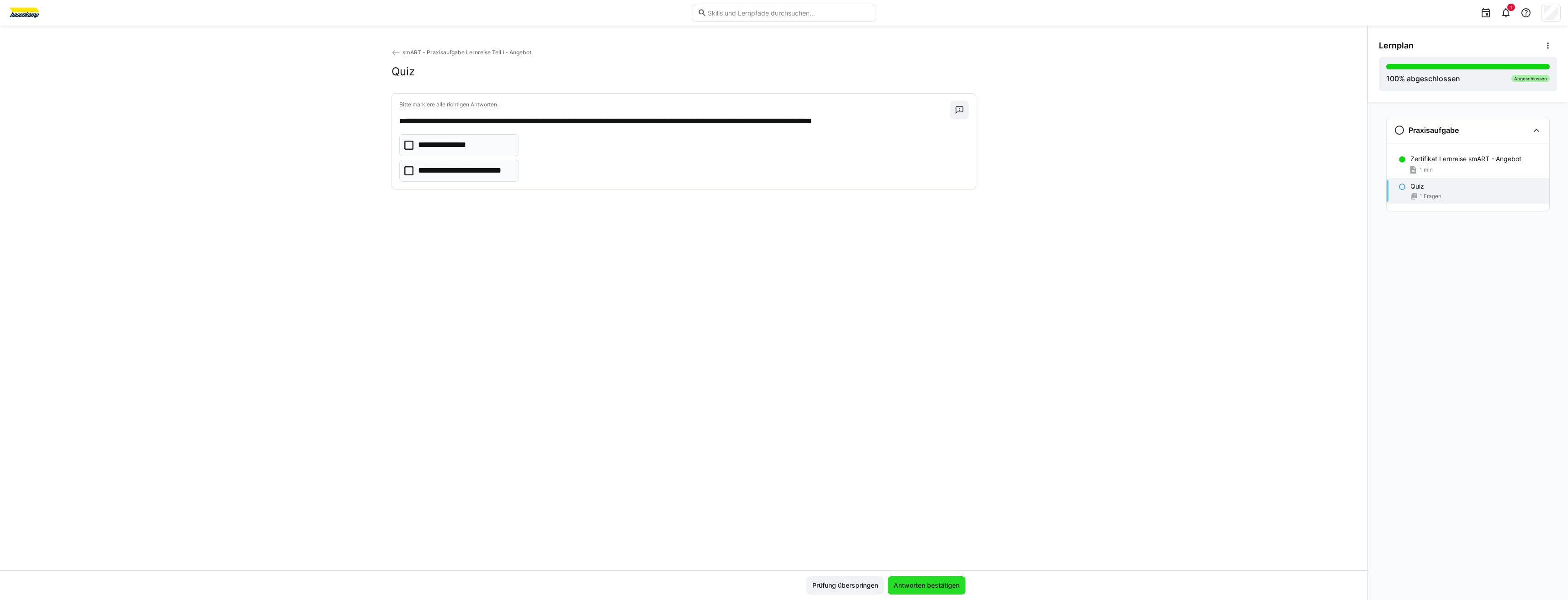
click at [926, 585] on span "Antworten bestätigen" at bounding box center [926, 585] width 69 height 9
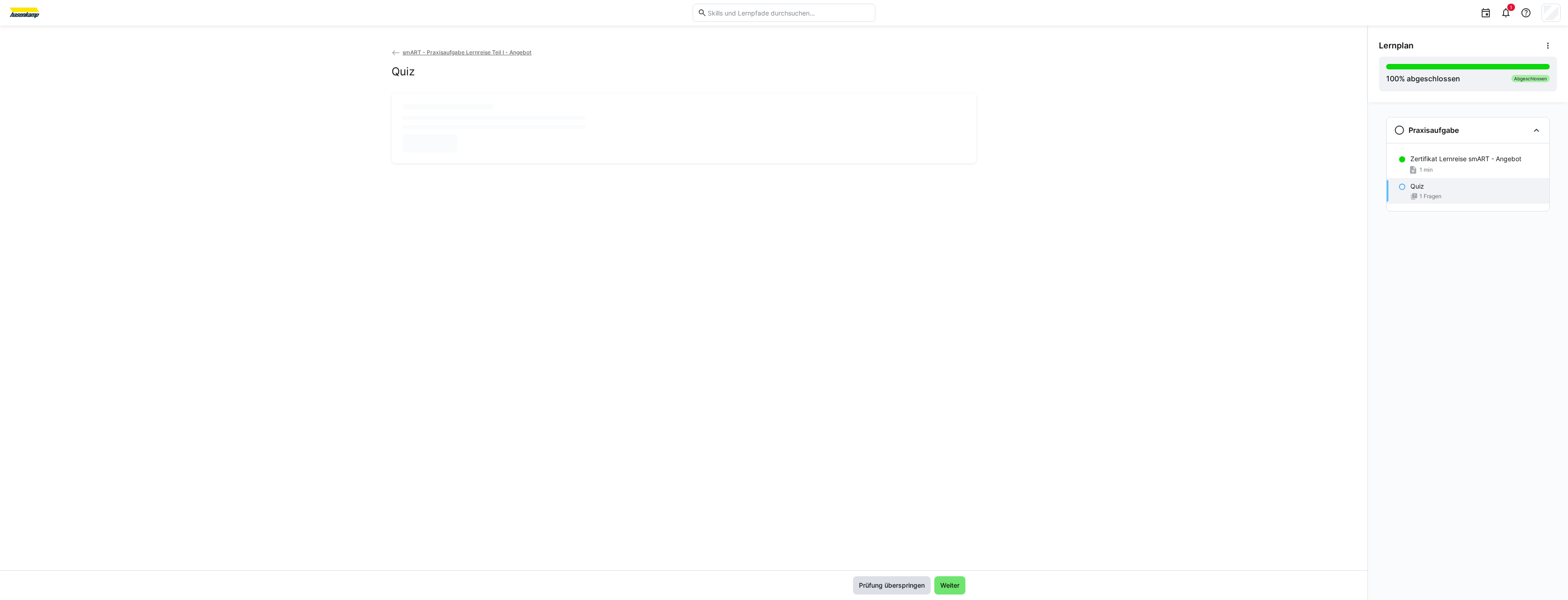
click at [917, 590] on span "Prüfung überspringen" at bounding box center [892, 585] width 69 height 9
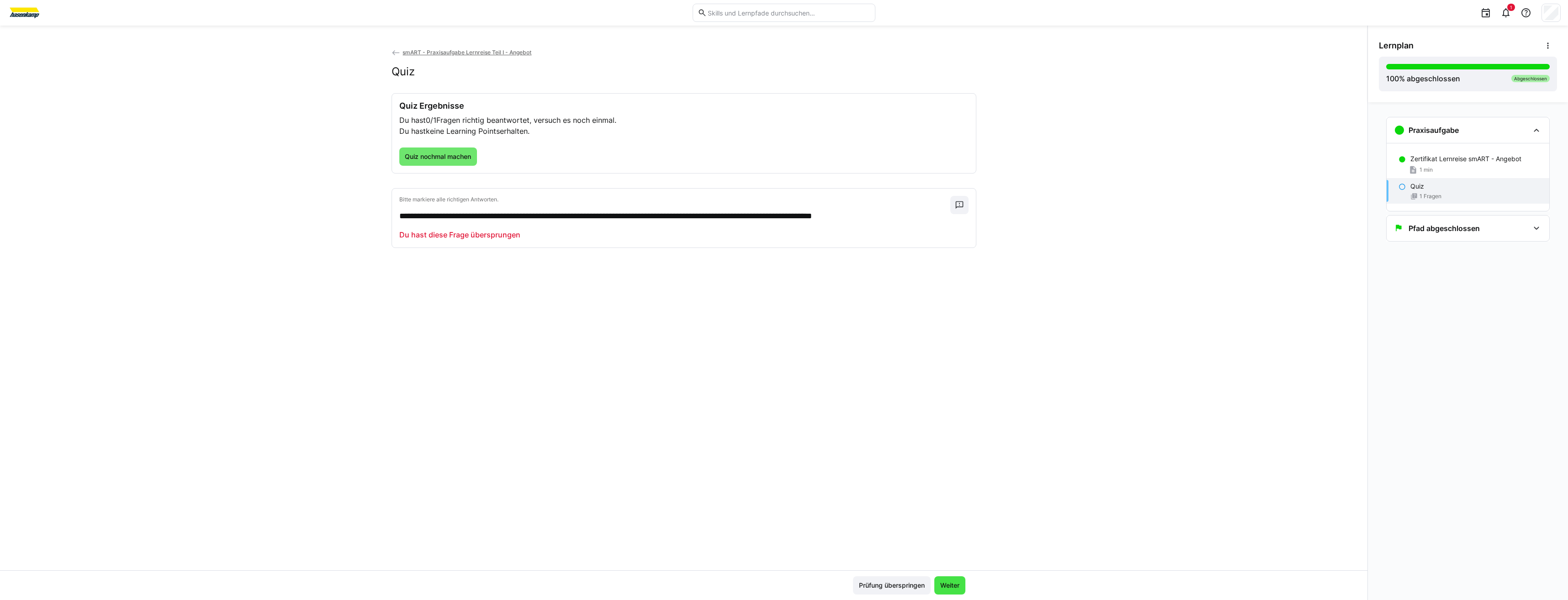
click at [955, 589] on span "Weiter" at bounding box center [950, 585] width 22 height 9
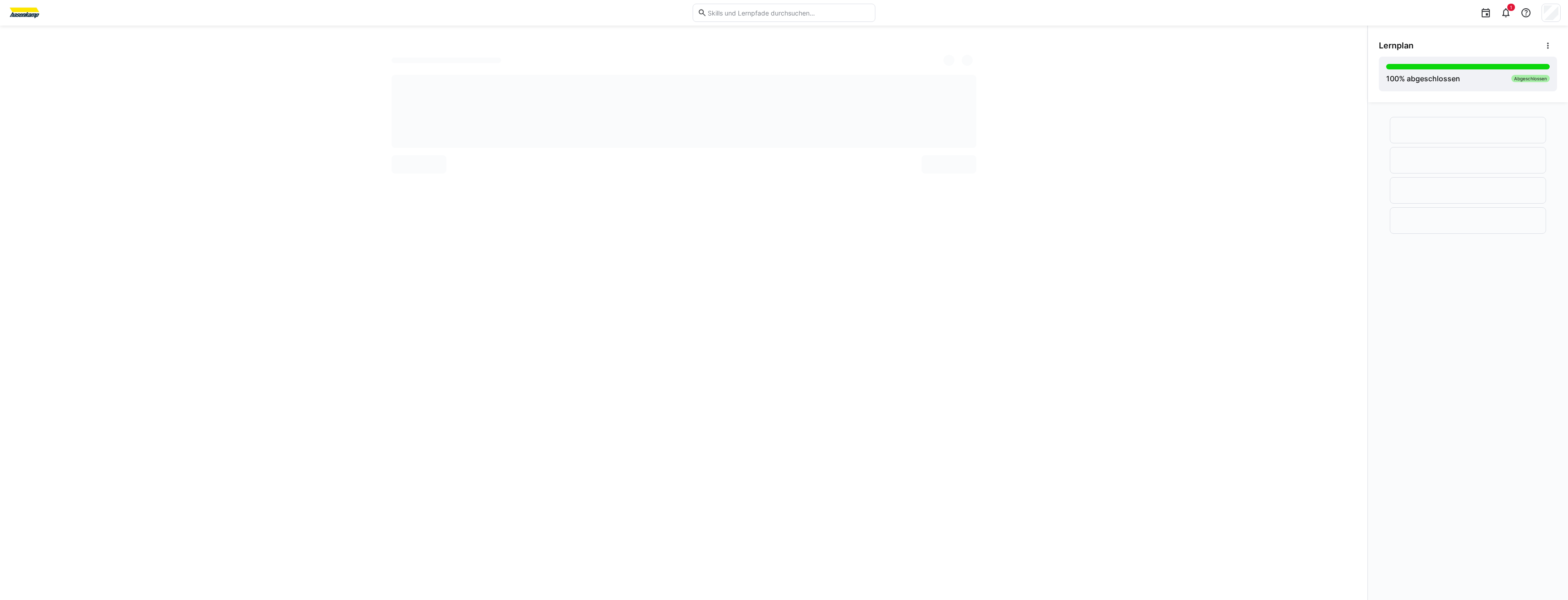
click at [27, 16] on img at bounding box center [24, 13] width 34 height 15
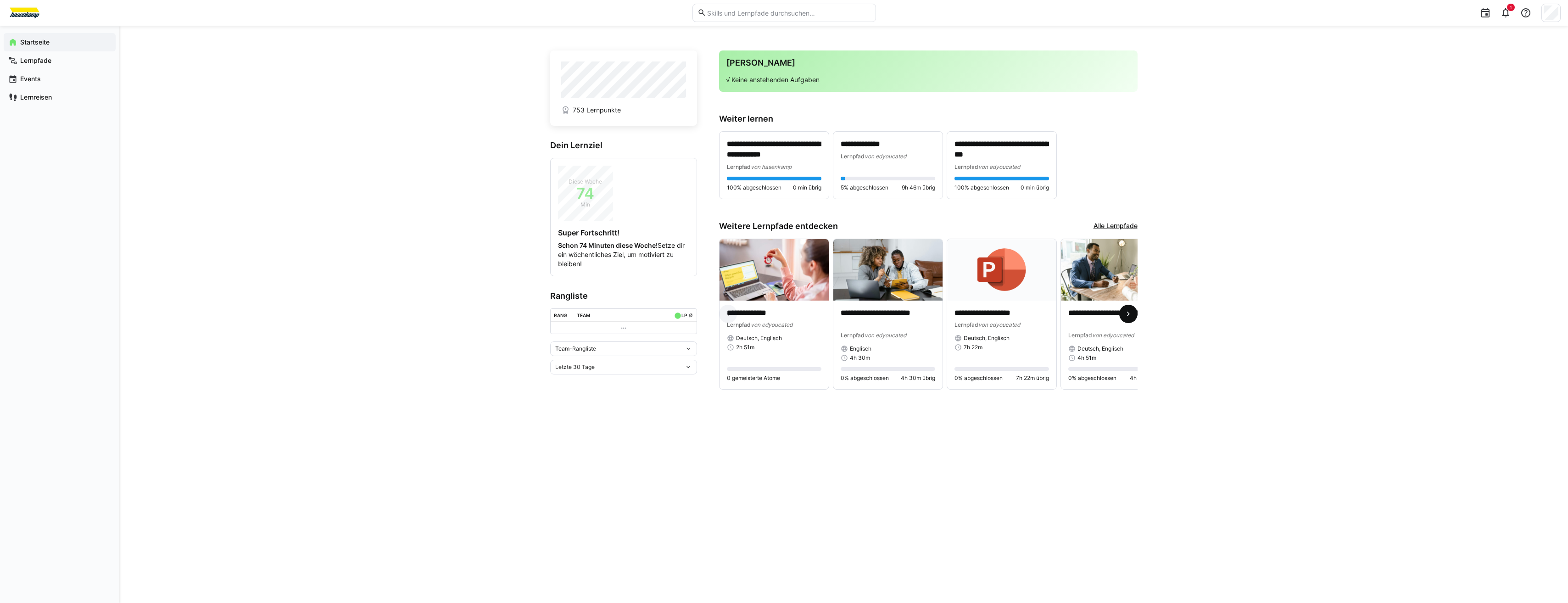
click at [1125, 321] on span at bounding box center [1128, 314] width 18 height 18
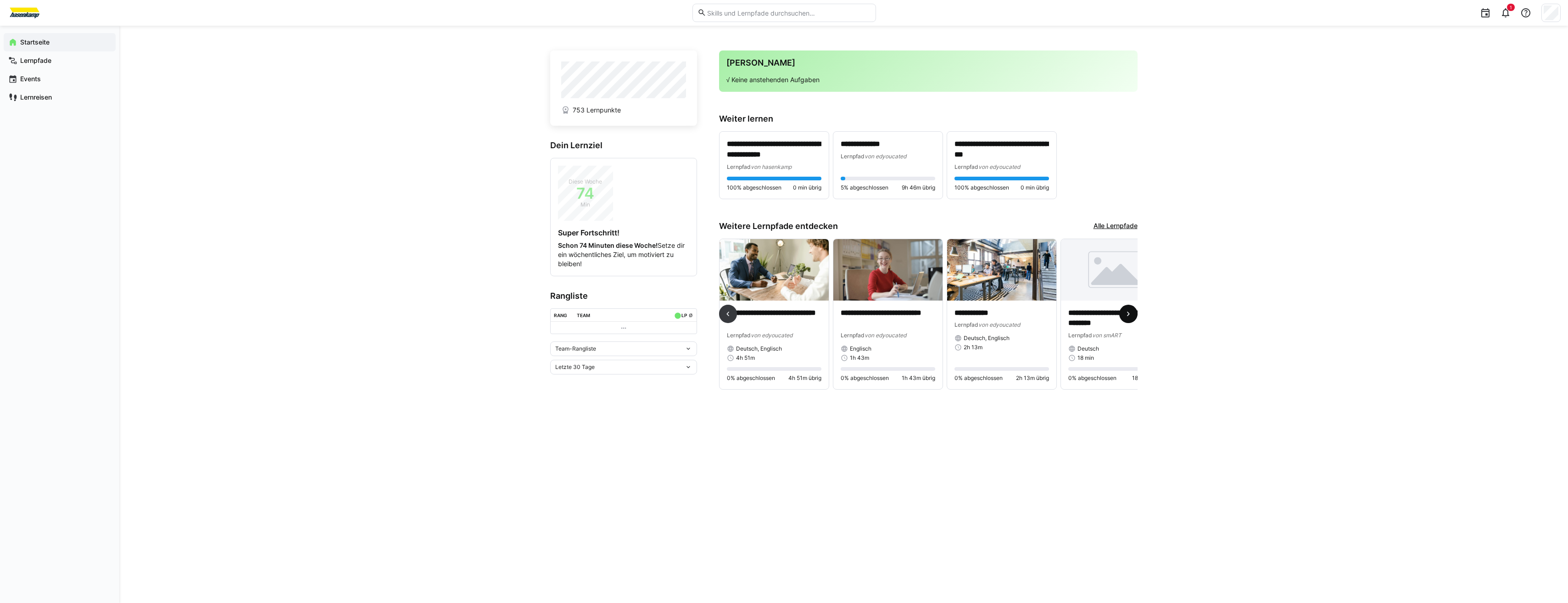
click at [1125, 321] on span at bounding box center [1128, 314] width 18 height 18
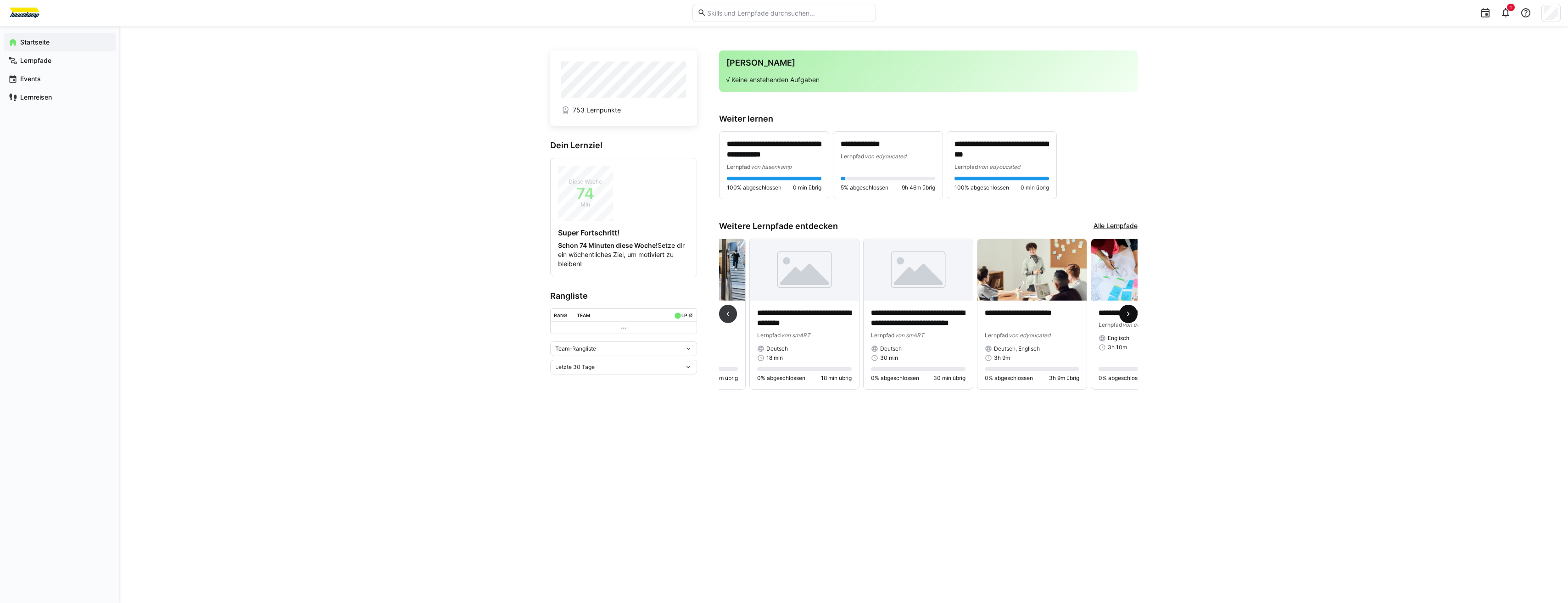
scroll to position [0, 683]
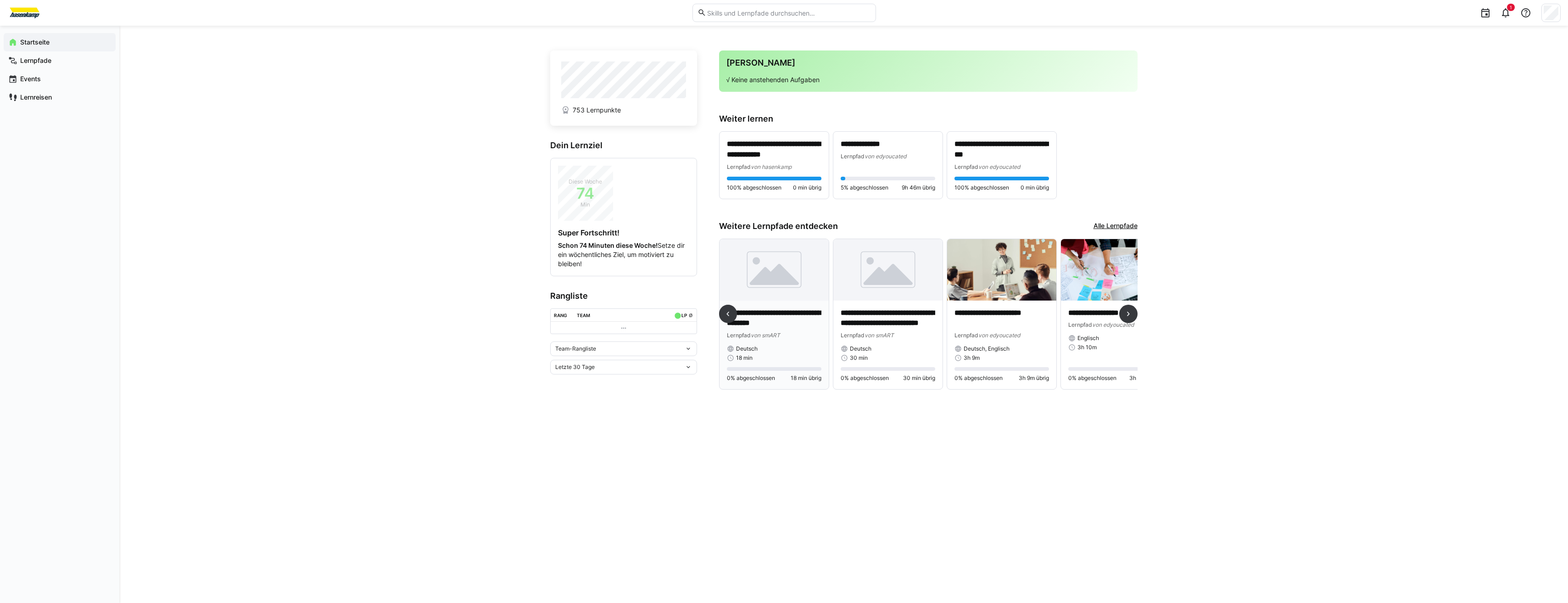
click at [782, 302] on div "**********" at bounding box center [774, 346] width 109 height 89
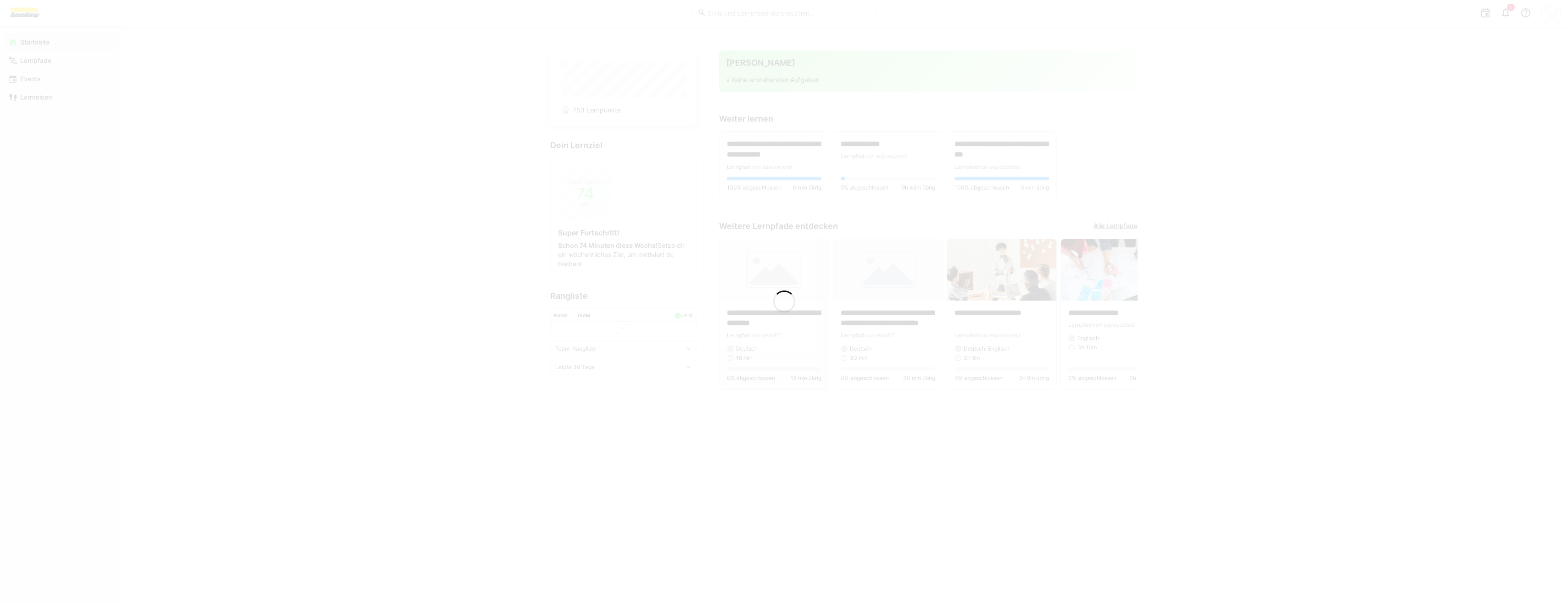
click at [779, 273] on div at bounding box center [784, 302] width 1568 height 603
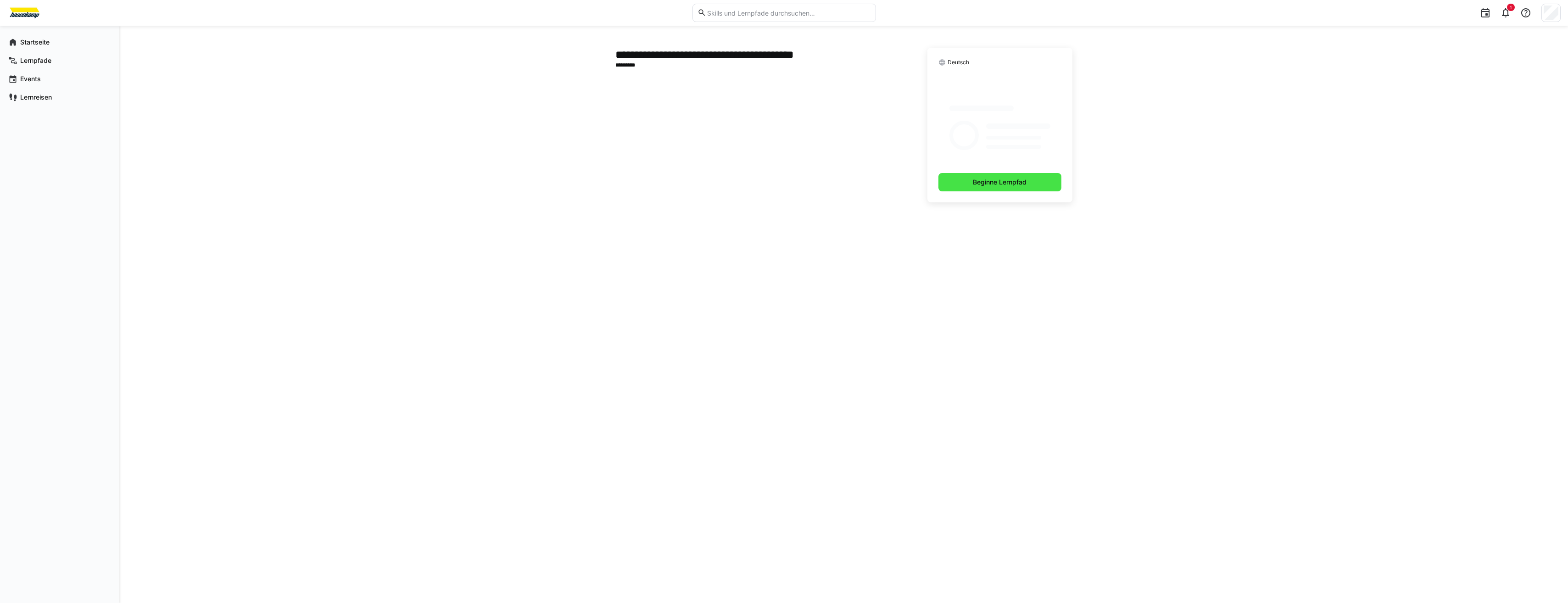
click at [1031, 177] on span "Beginne Lernpfad" at bounding box center [999, 182] width 123 height 18
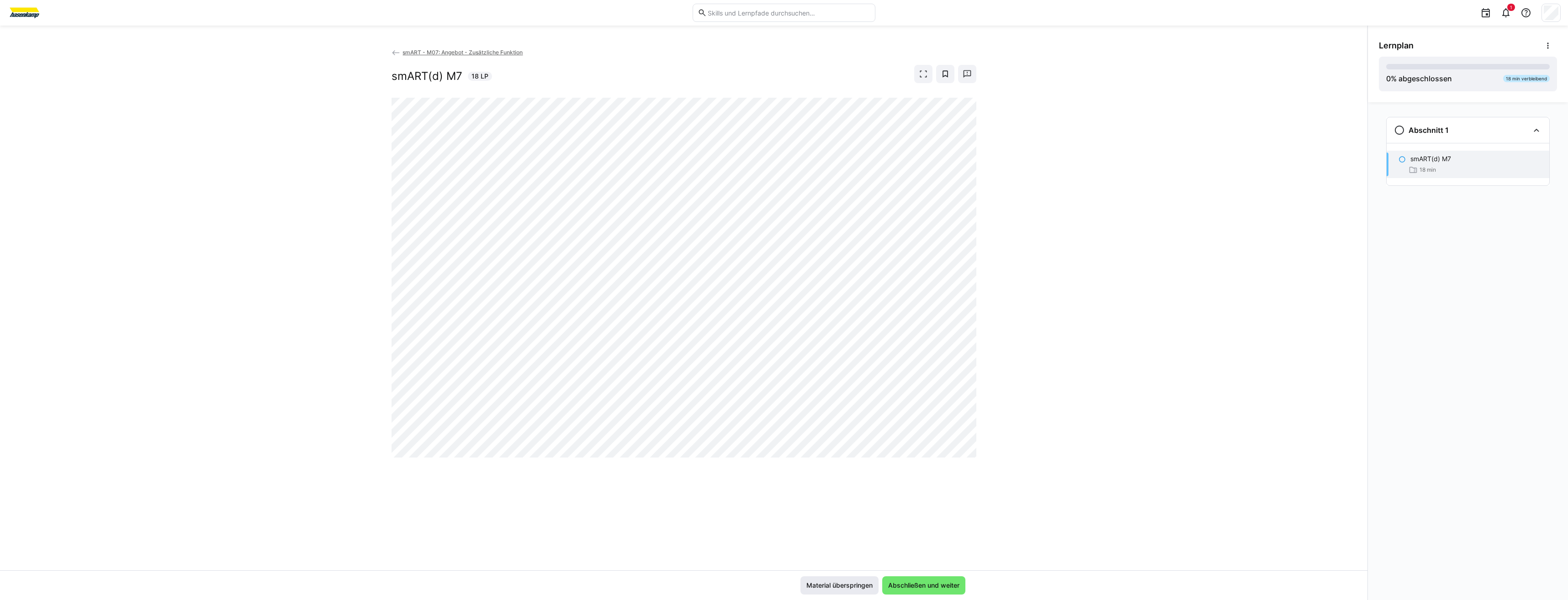
click at [866, 583] on span "Material überspringen" at bounding box center [839, 585] width 69 height 9
click at [851, 584] on span "Material überspringen" at bounding box center [839, 585] width 69 height 9
click at [857, 583] on span "Material überspringen" at bounding box center [839, 585] width 69 height 9
click at [893, 585] on span "Abschließen und weiter" at bounding box center [924, 585] width 74 height 9
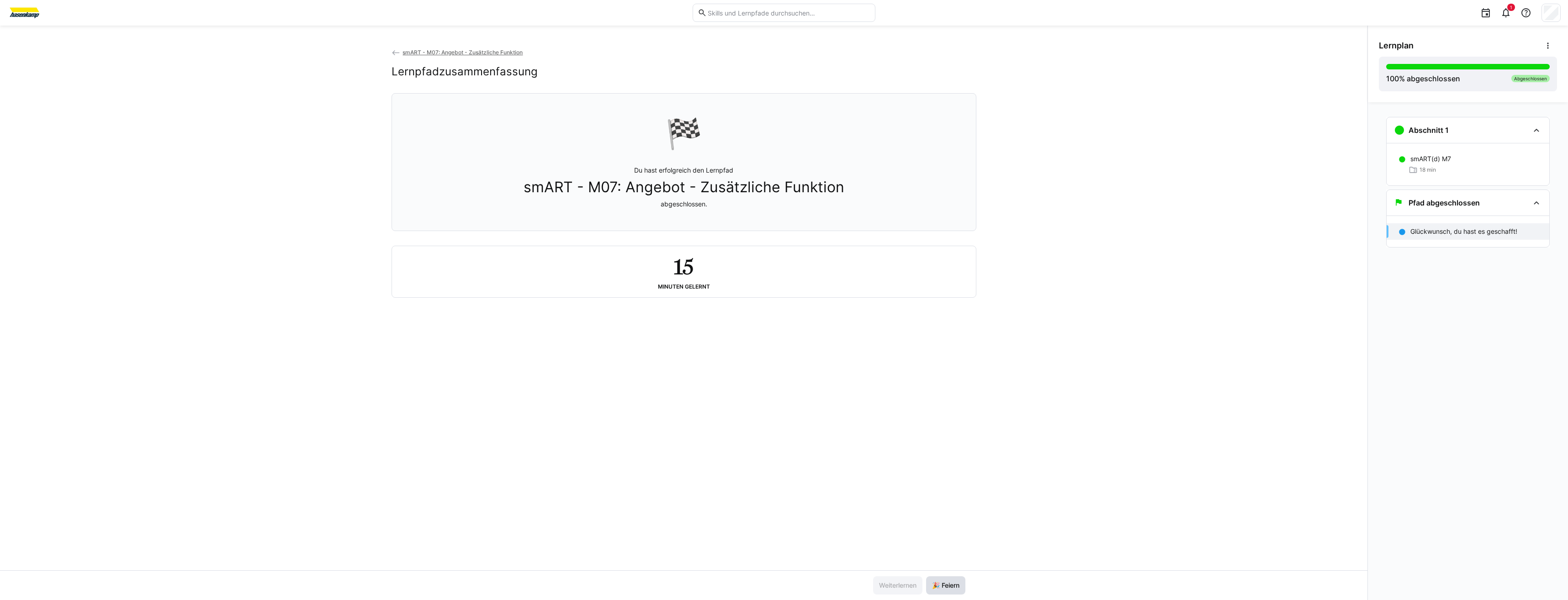
click at [937, 581] on span "🎉 Feiern" at bounding box center [946, 585] width 30 height 9
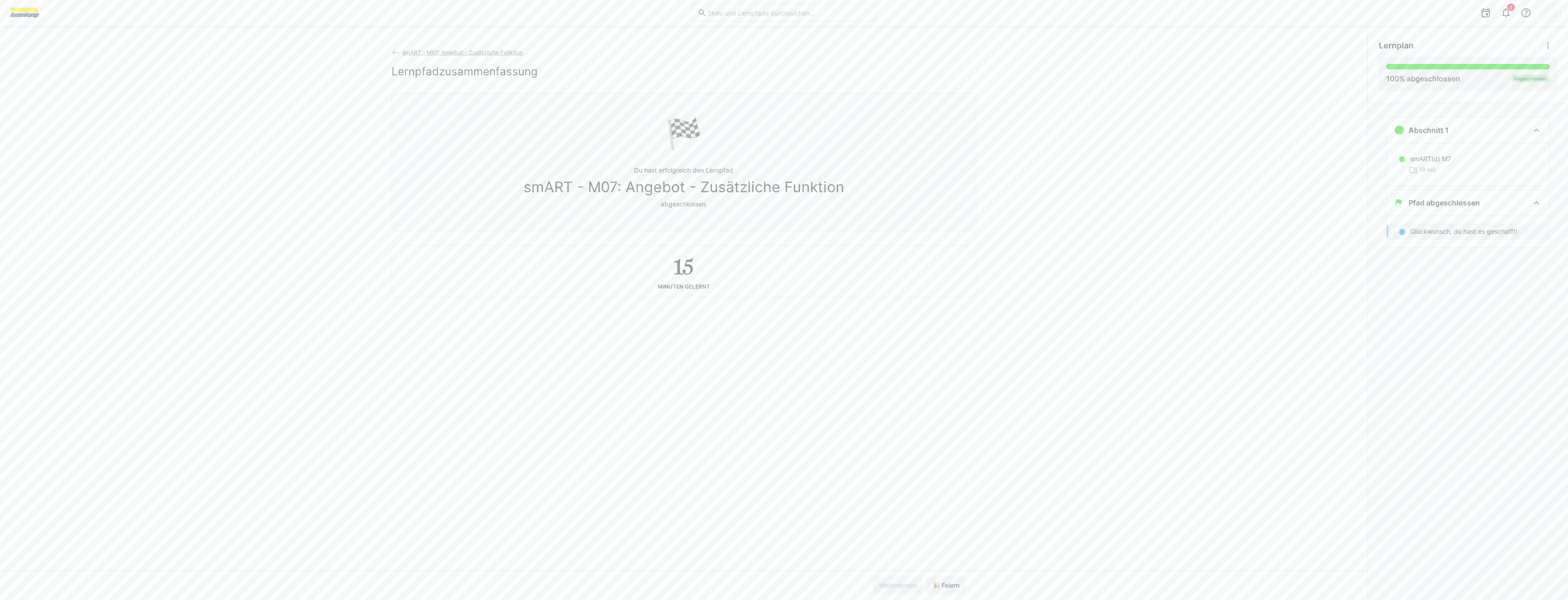
click at [25, 7] on img at bounding box center [24, 13] width 34 height 15
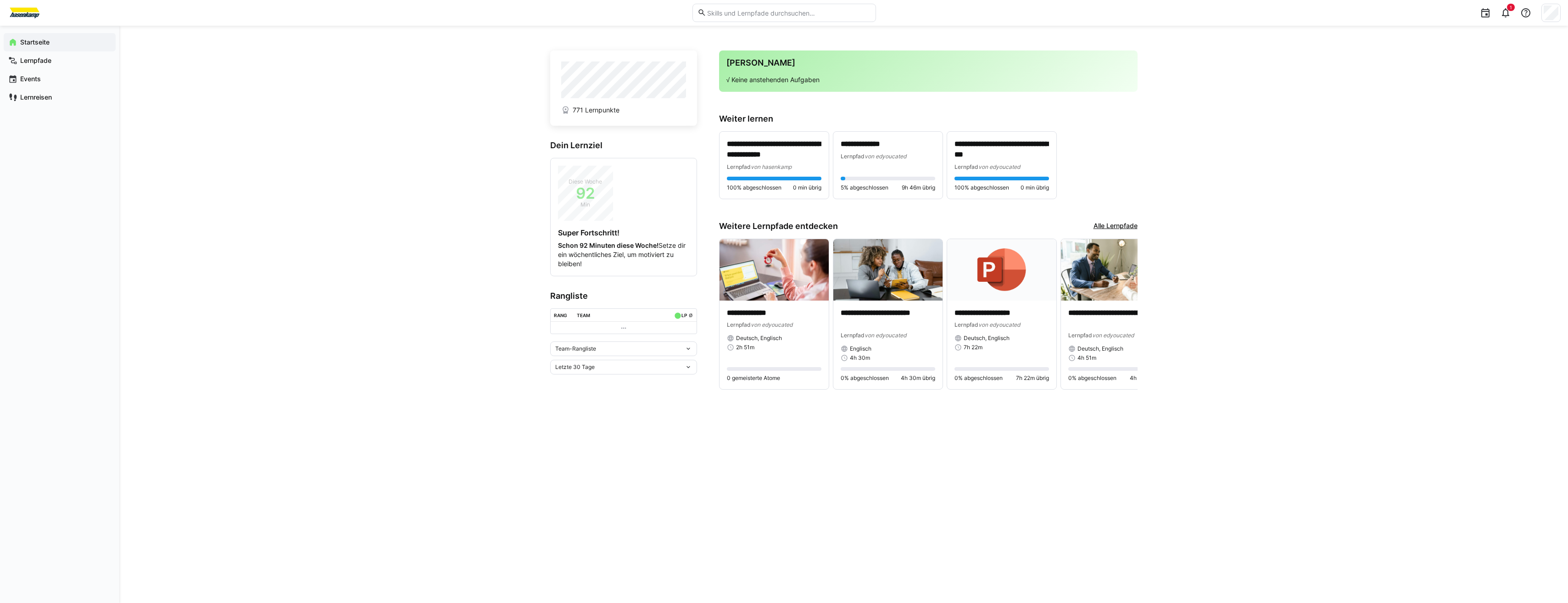
click at [506, 139] on div "**********" at bounding box center [844, 314] width 1449 height 577
click at [1128, 317] on eds-icon at bounding box center [1128, 314] width 9 height 9
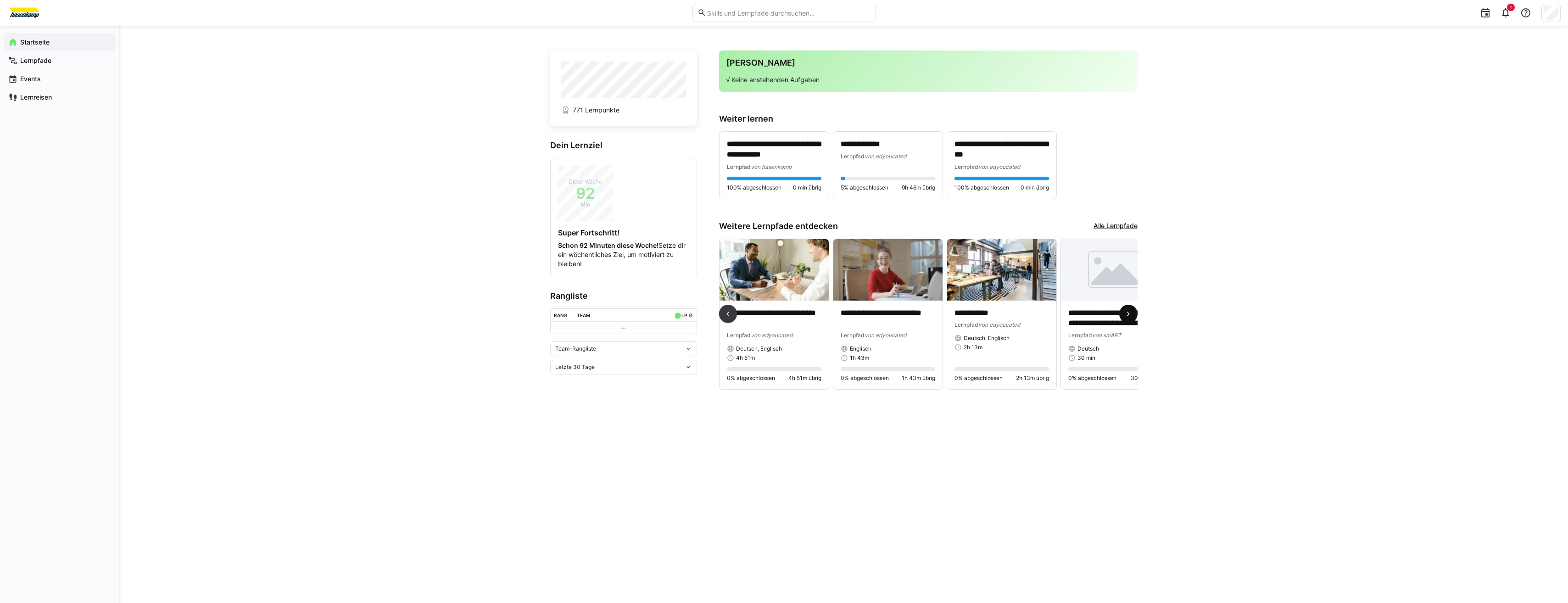
click at [1128, 317] on eds-icon at bounding box center [1128, 314] width 9 height 9
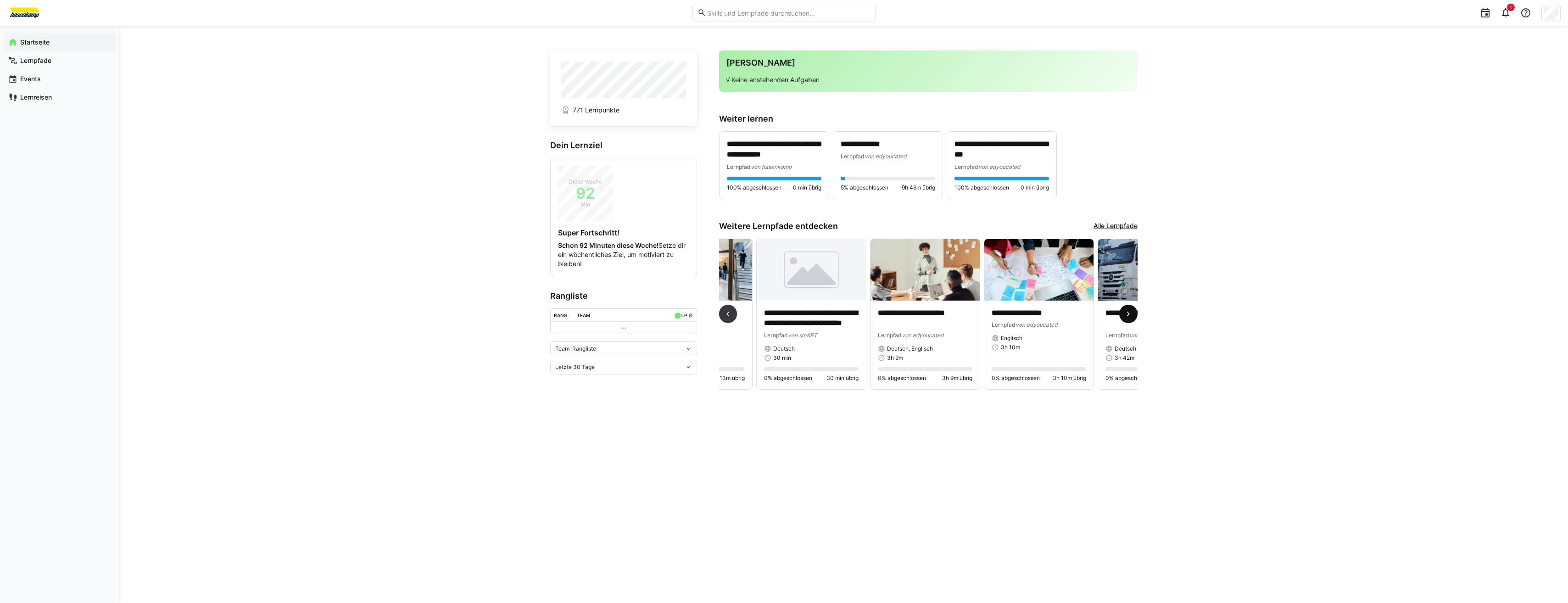
scroll to position [0, 683]
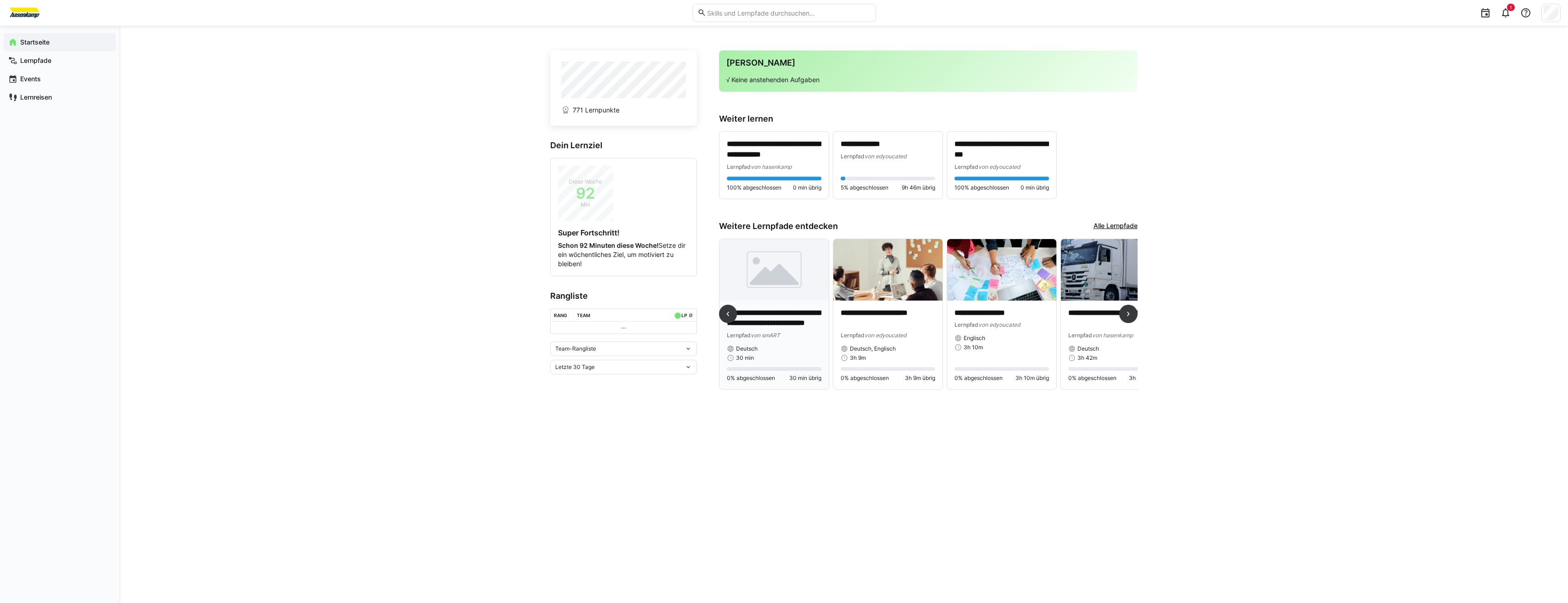
click at [767, 288] on img at bounding box center [774, 270] width 109 height 62
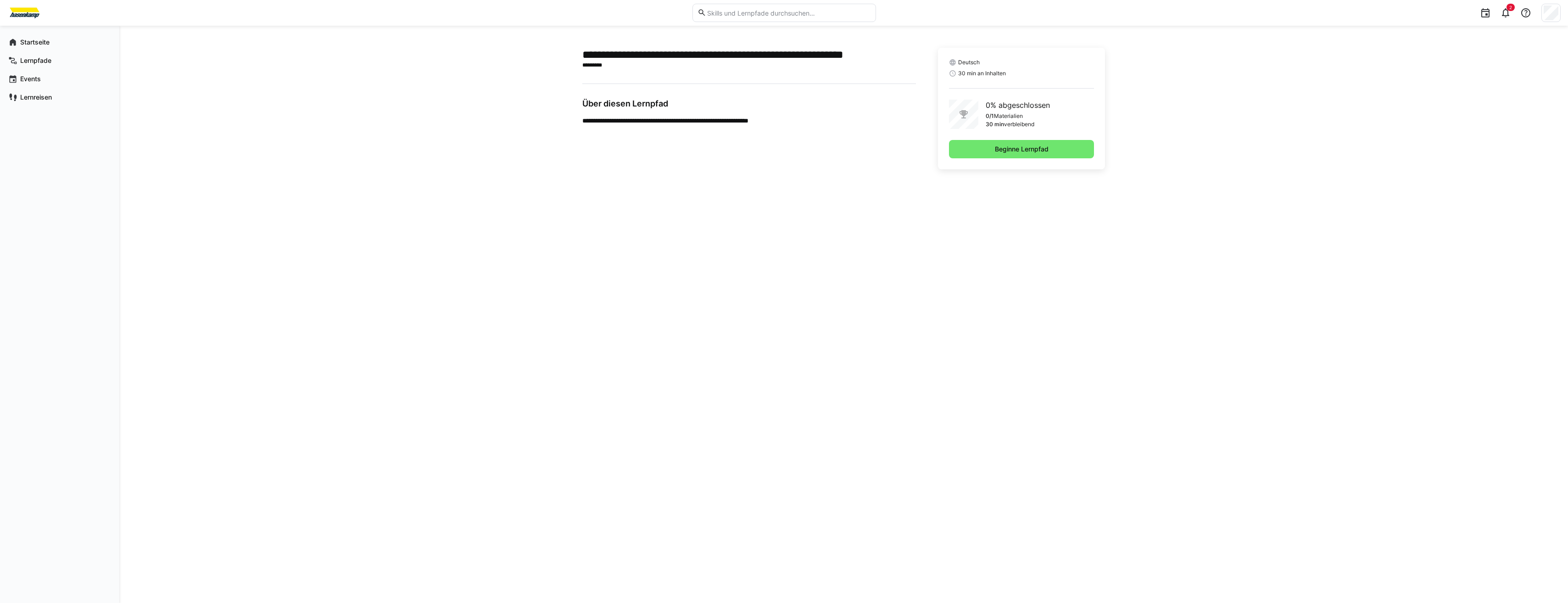
click at [793, 194] on app-learning-path-details-component "**********" at bounding box center [844, 314] width 587 height 533
click at [793, 196] on app-learning-path-details-component "**********" at bounding box center [844, 314] width 587 height 533
click at [977, 151] on span "Beginne Lernpfad" at bounding box center [1021, 149] width 145 height 18
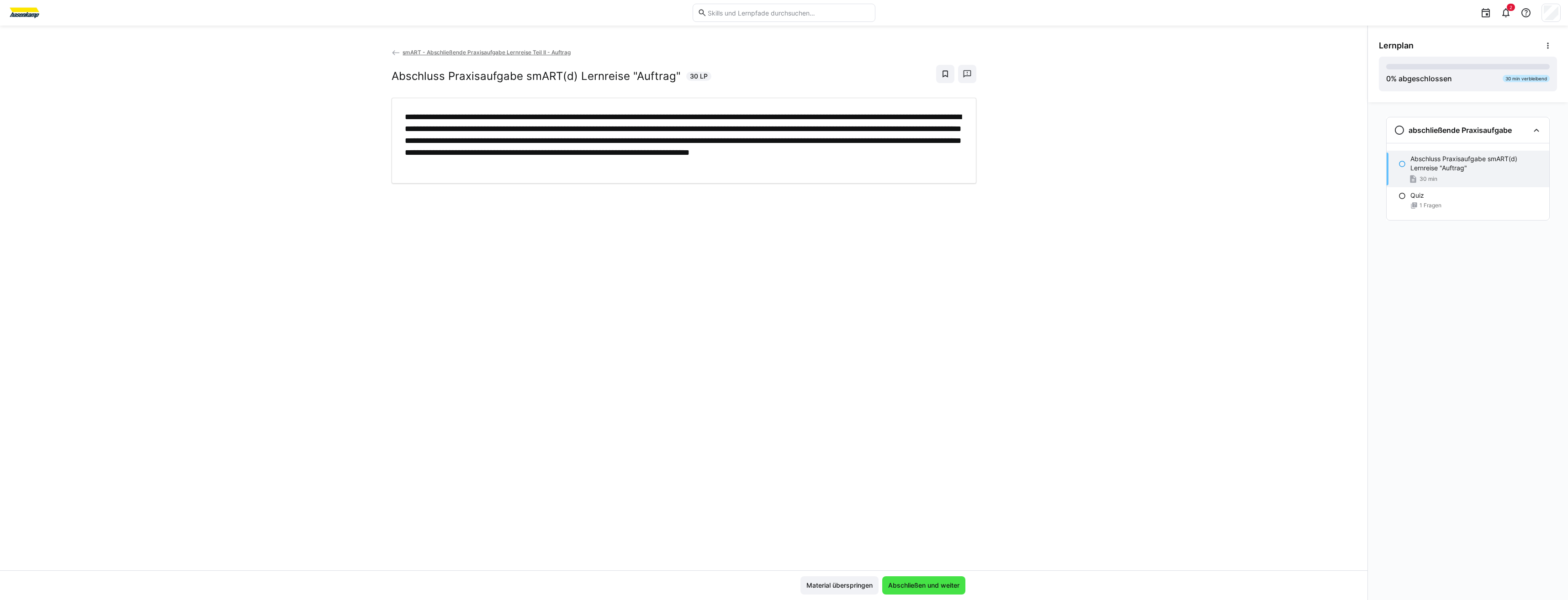
click at [925, 593] on span "Abschließen und weiter" at bounding box center [923, 585] width 83 height 18
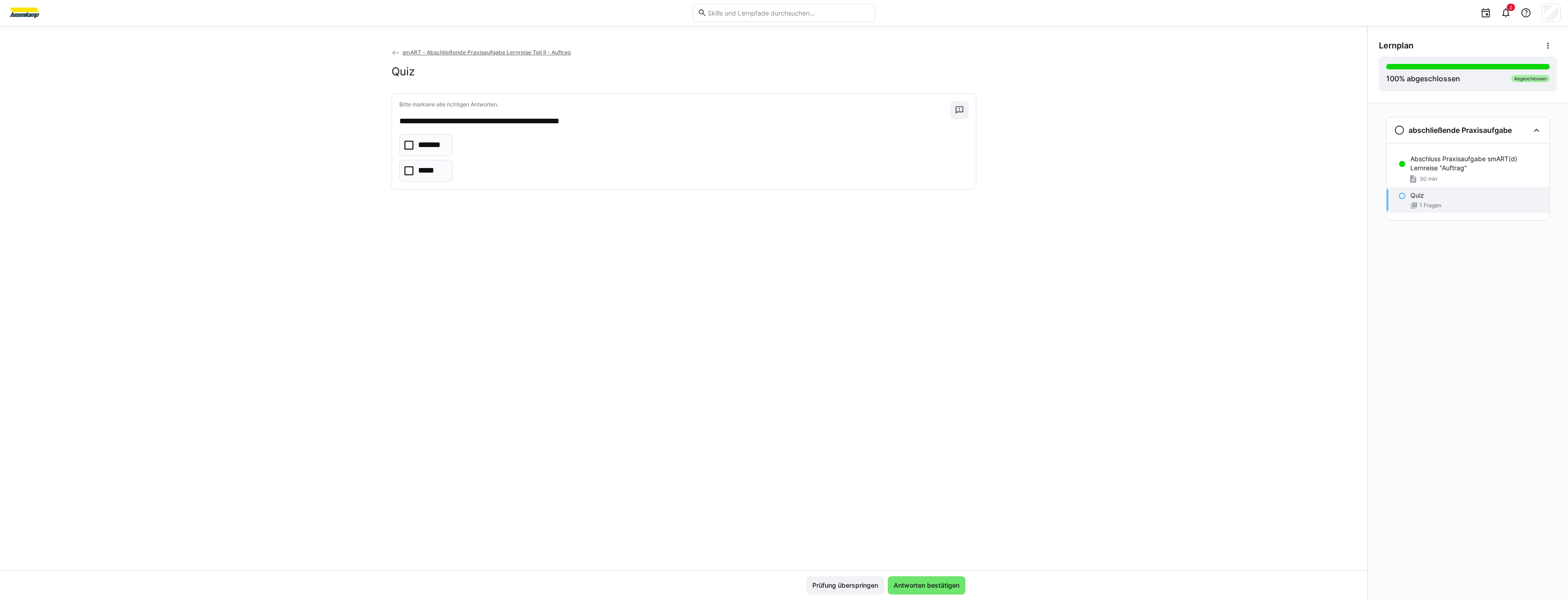
click at [425, 170] on p "*****" at bounding box center [428, 171] width 19 height 12
click at [933, 593] on span "Antworten bestätigen" at bounding box center [926, 585] width 78 height 18
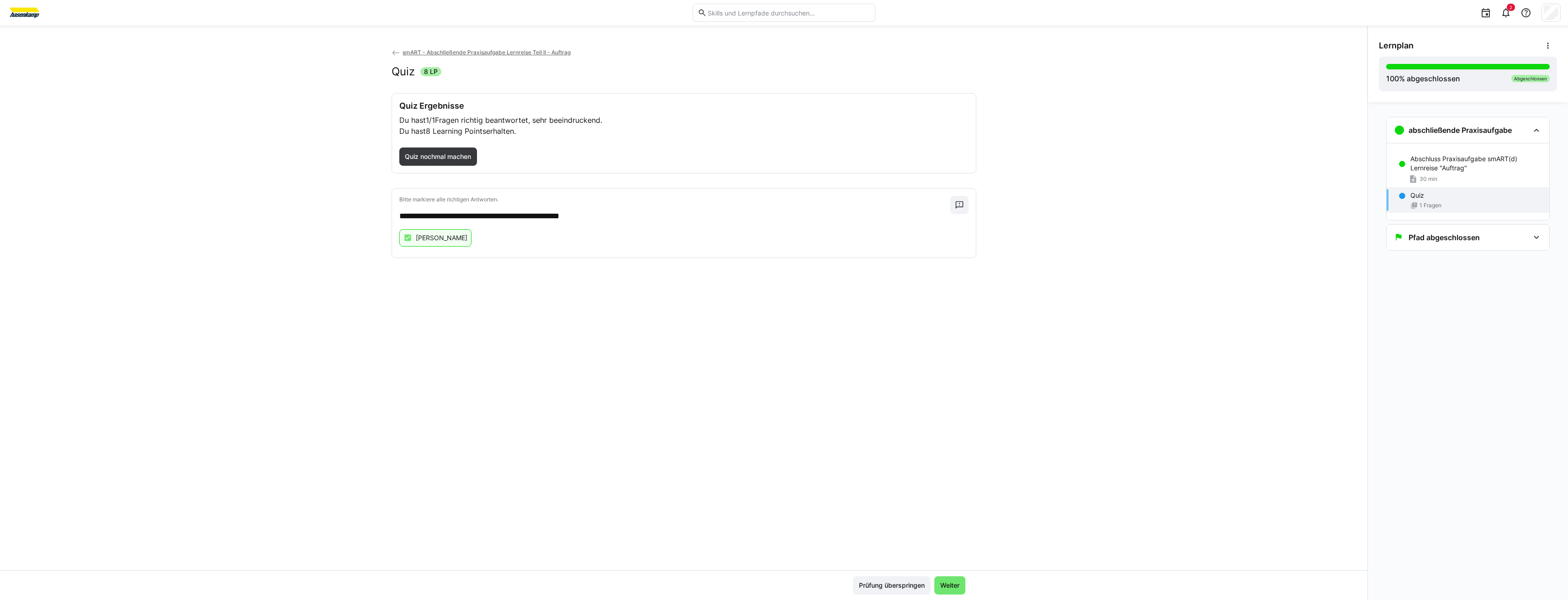
drag, startPoint x: 937, startPoint y: 585, endPoint x: 755, endPoint y: 466, distance: 217.5
click at [761, 466] on div "**********" at bounding box center [684, 309] width 1367 height 523
click at [951, 583] on span "Weiter" at bounding box center [950, 585] width 22 height 9
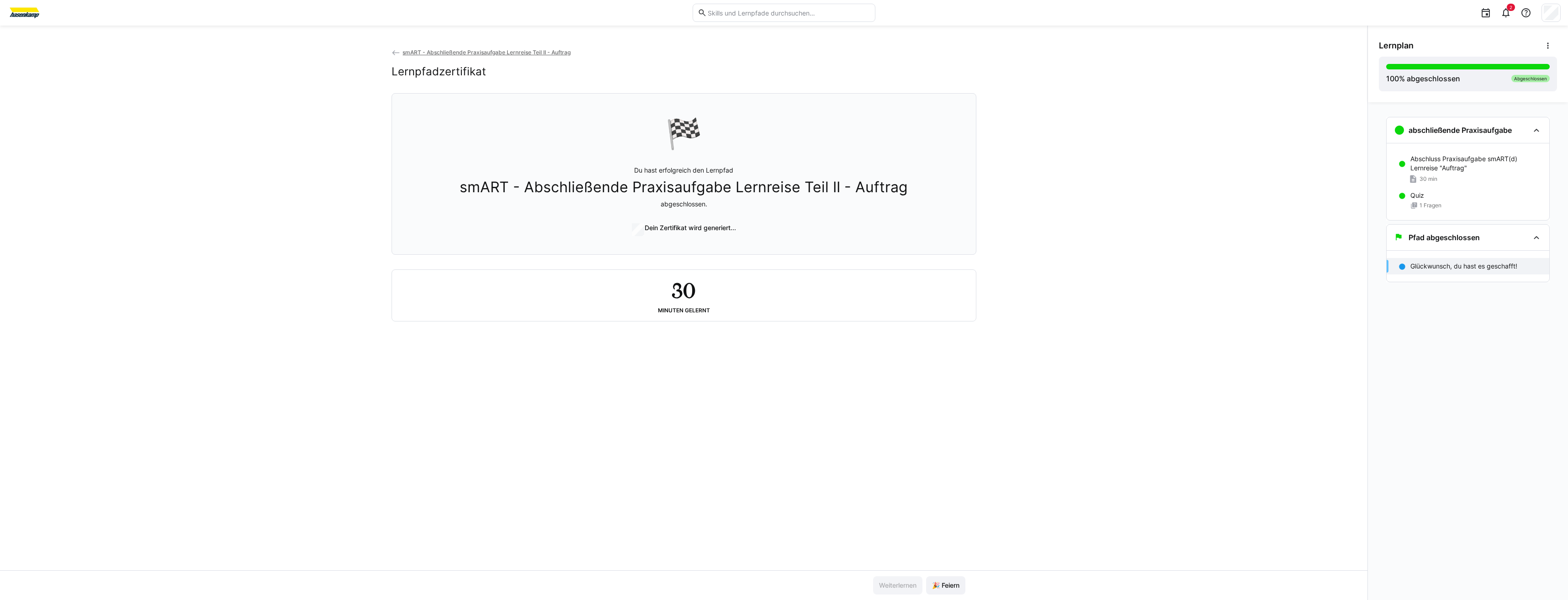
click at [18, 19] on img at bounding box center [24, 13] width 34 height 15
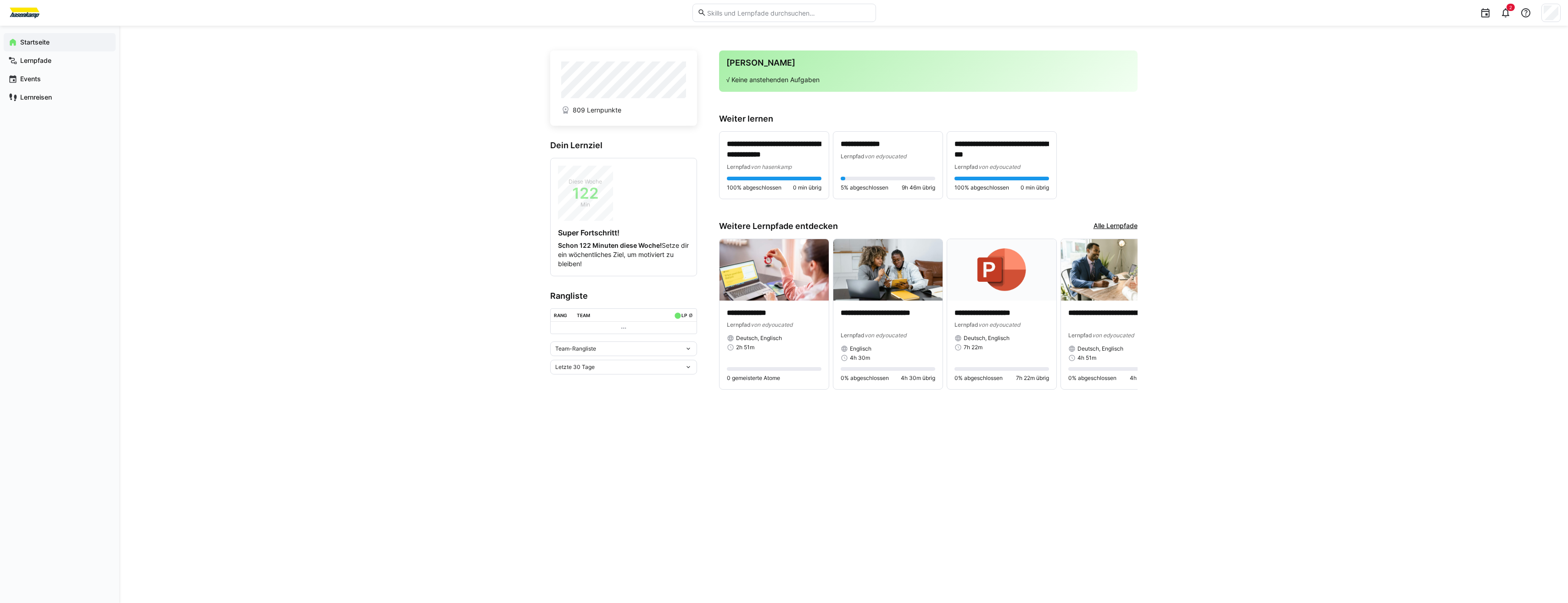
click at [674, 349] on div "Team-Rangliste" at bounding box center [620, 349] width 130 height 7
click at [620, 379] on span "Individuelle Rangliste" at bounding box center [624, 383] width 147 height 15
click at [672, 322] on td at bounding box center [624, 327] width 100 height 12
click at [684, 316] on eds-icon at bounding box center [683, 316] width 7 height 7
click at [672, 432] on div "Letzte 30 Tage" at bounding box center [624, 429] width 147 height 15
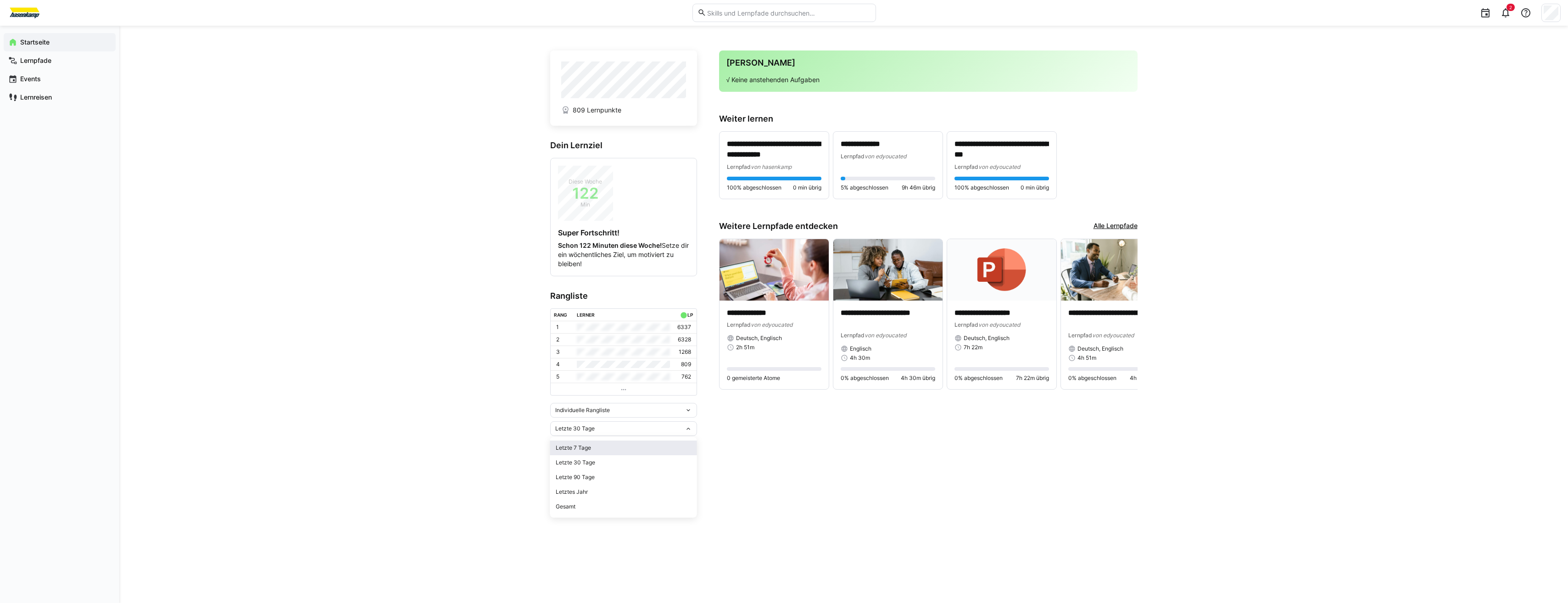
click at [656, 443] on span "Letzte 7 Tage" at bounding box center [624, 448] width 147 height 15
click at [662, 418] on div "Letzte 7 Tage" at bounding box center [620, 416] width 130 height 7
click at [624, 449] on div "Letzte 30 Tage" at bounding box center [624, 450] width 136 height 7
click at [631, 432] on div "Letzte 30 Tage" at bounding box center [620, 429] width 130 height 7
click at [596, 454] on span "Letzte 7 Tage" at bounding box center [624, 448] width 147 height 15
